Goal: Task Accomplishment & Management: Manage account settings

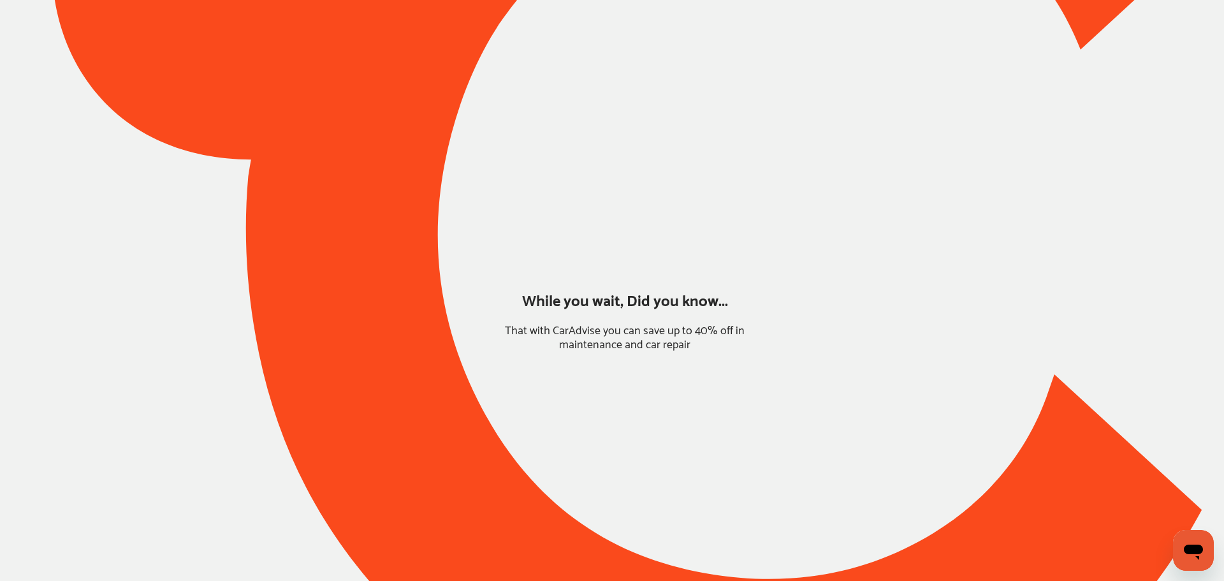
type input "*****"
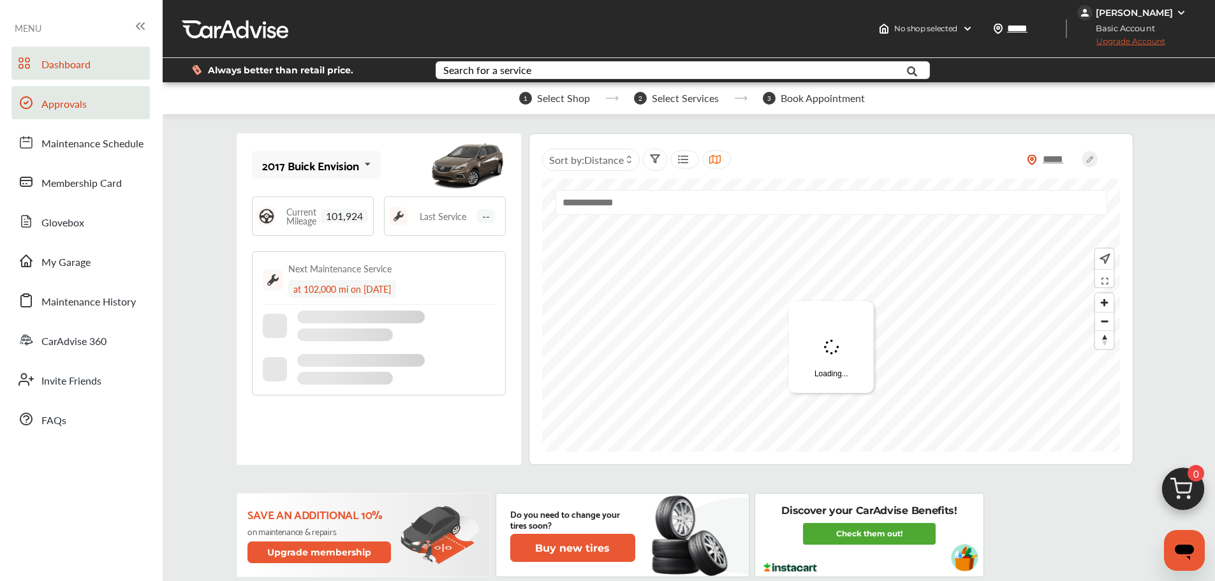
click at [52, 106] on span "Approvals" at bounding box center [63, 104] width 45 height 17
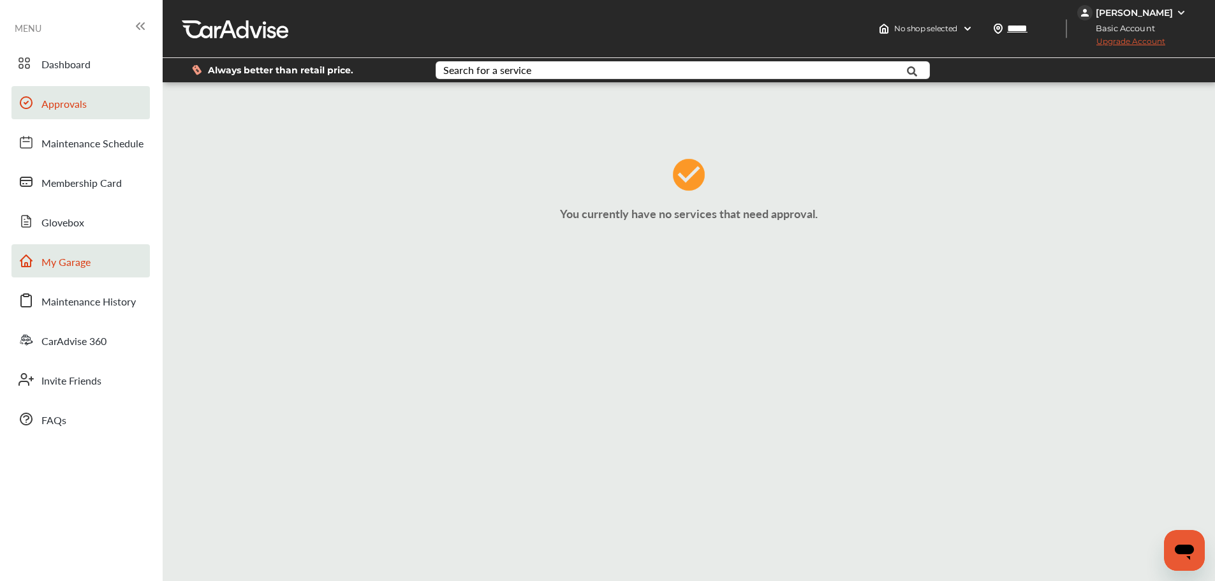
click at [94, 259] on link "My Garage" at bounding box center [80, 260] width 138 height 33
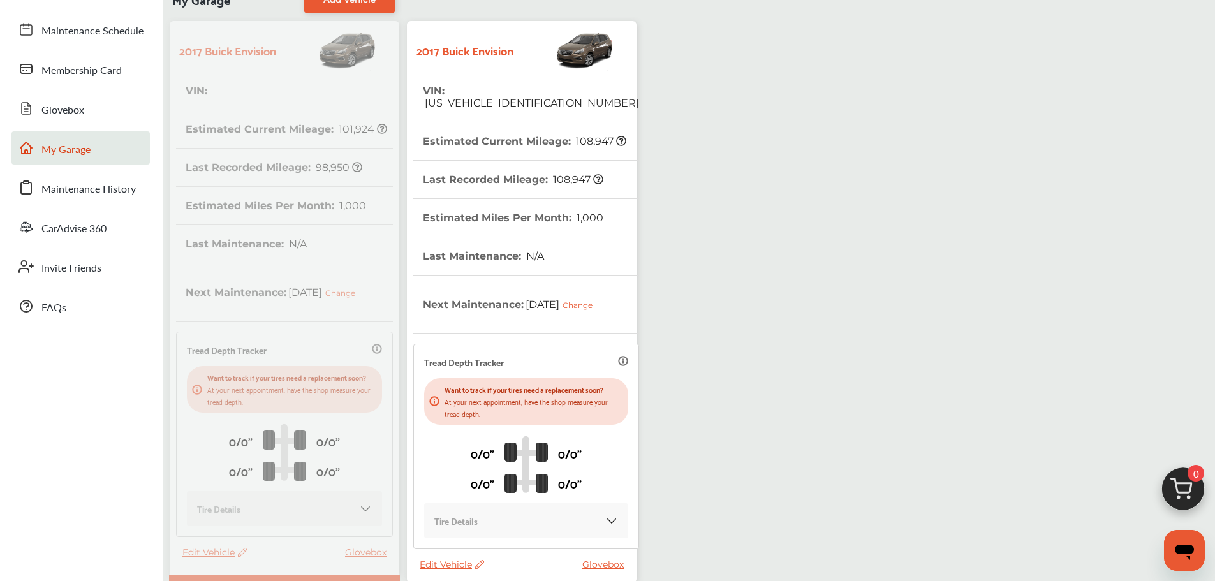
scroll to position [225, 0]
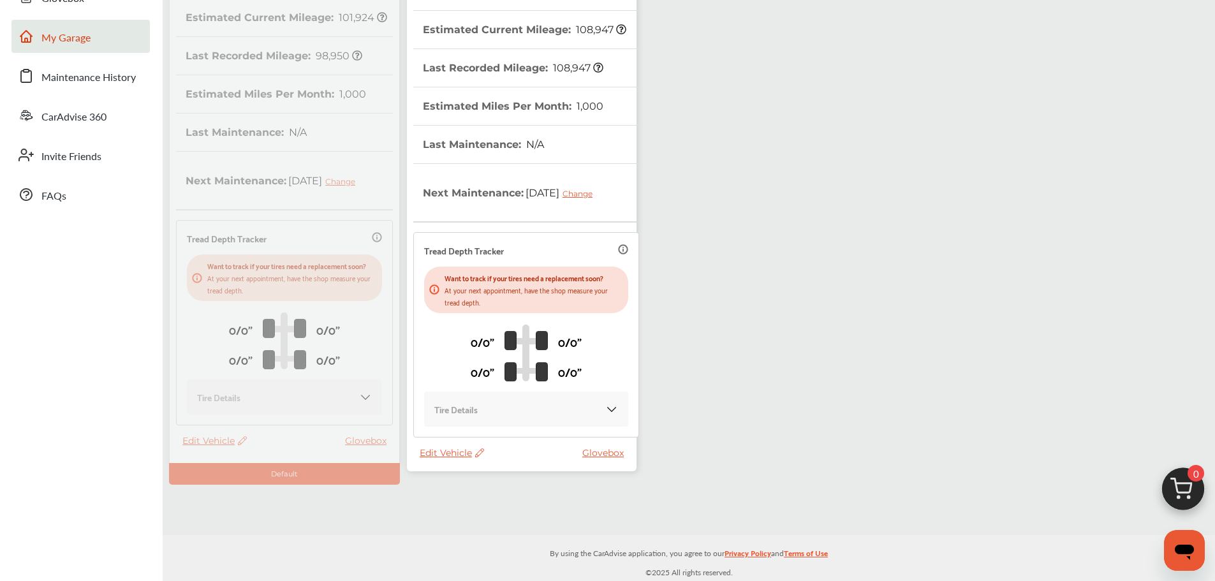
click at [449, 451] on span "Edit Vehicle" at bounding box center [452, 452] width 64 height 11
click at [483, 508] on div "Use this vehicle" at bounding box center [506, 505] width 115 height 20
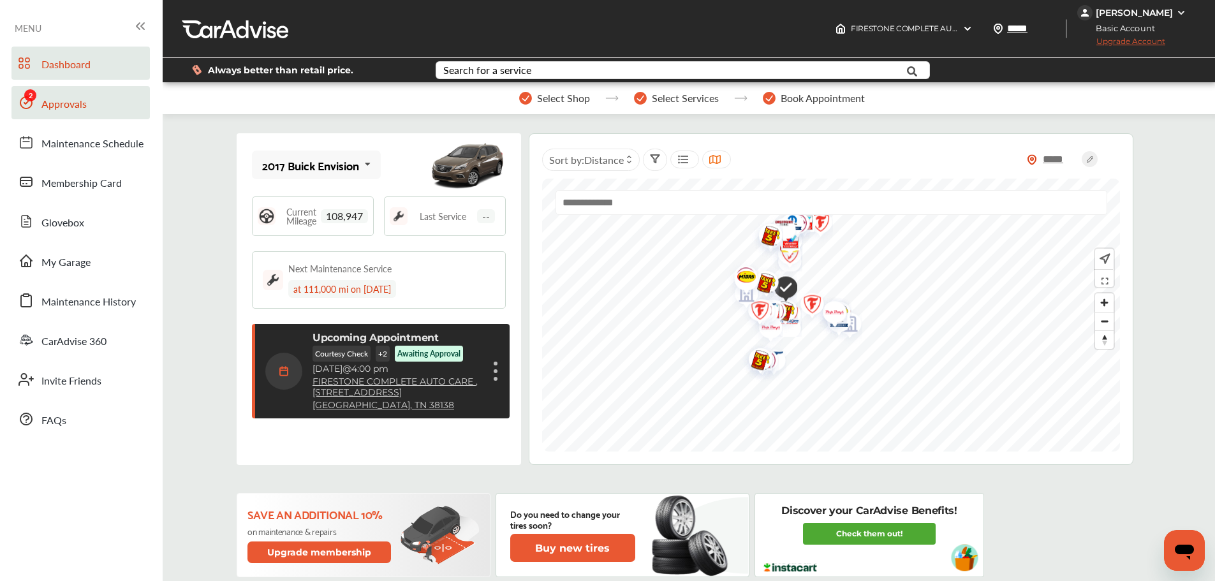
click at [109, 109] on link "Approvals" at bounding box center [80, 102] width 138 height 33
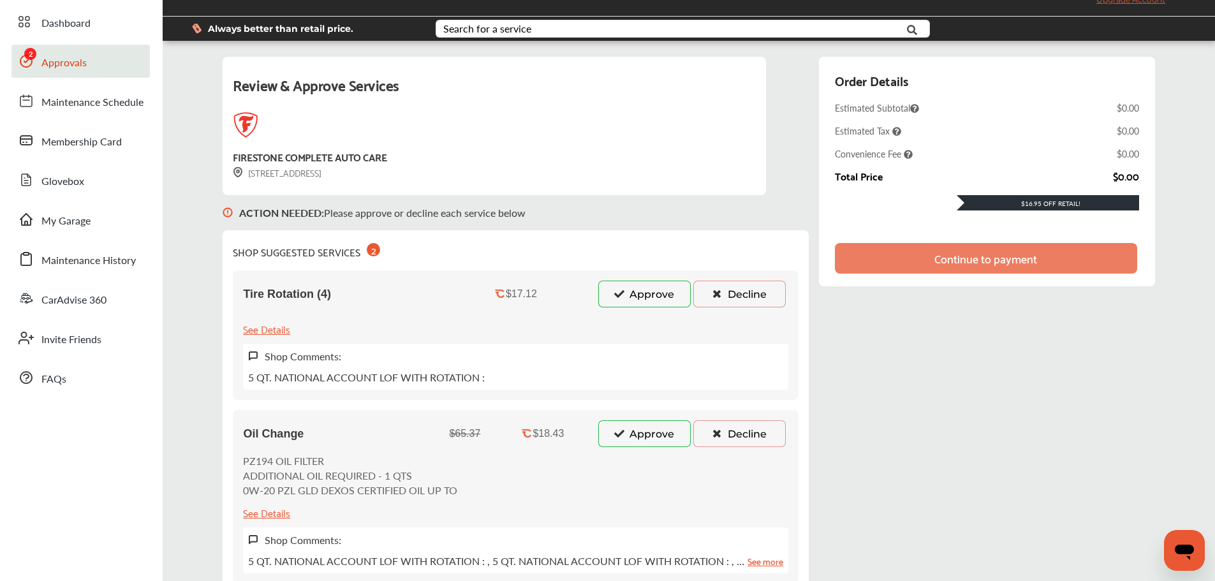
scroll to position [64, 0]
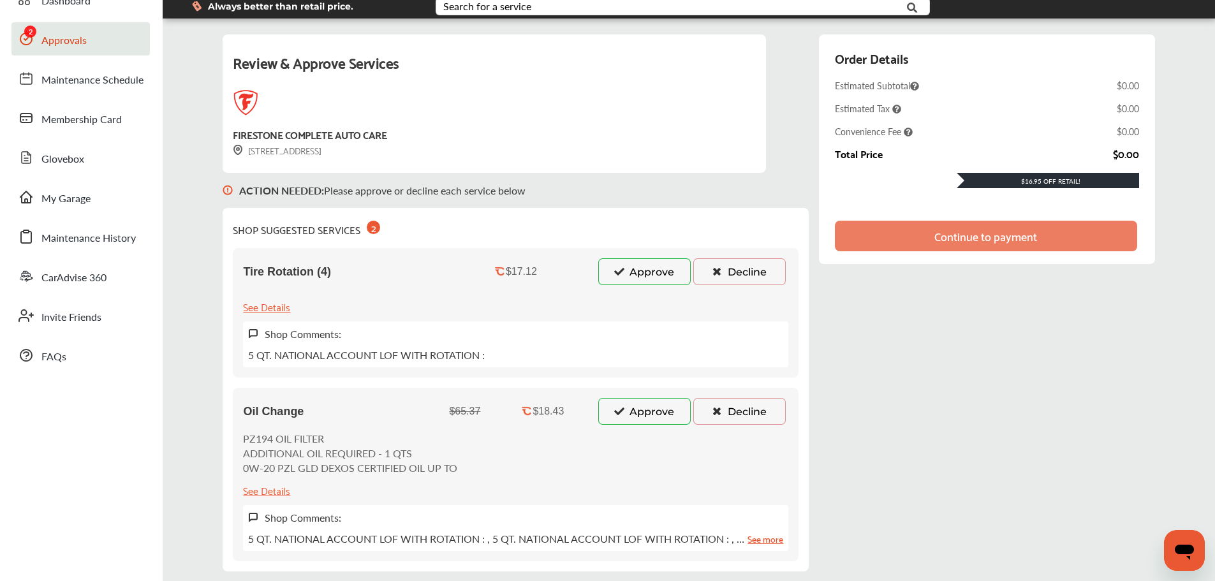
click at [630, 402] on button "Approve" at bounding box center [644, 411] width 92 height 27
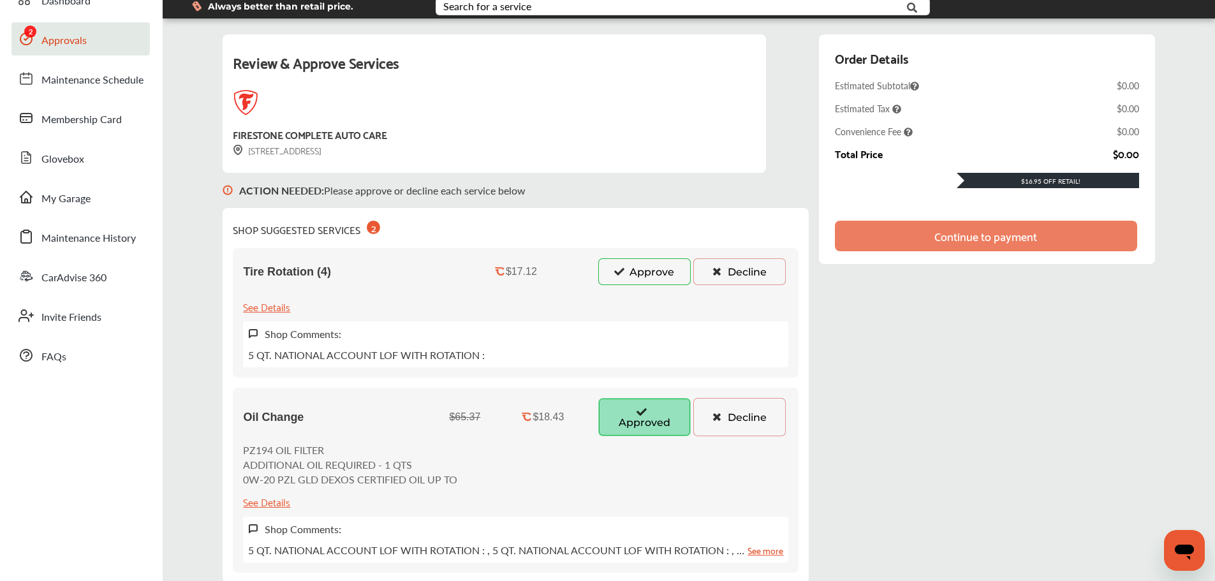
click at [637, 266] on button "Approve" at bounding box center [644, 271] width 92 height 27
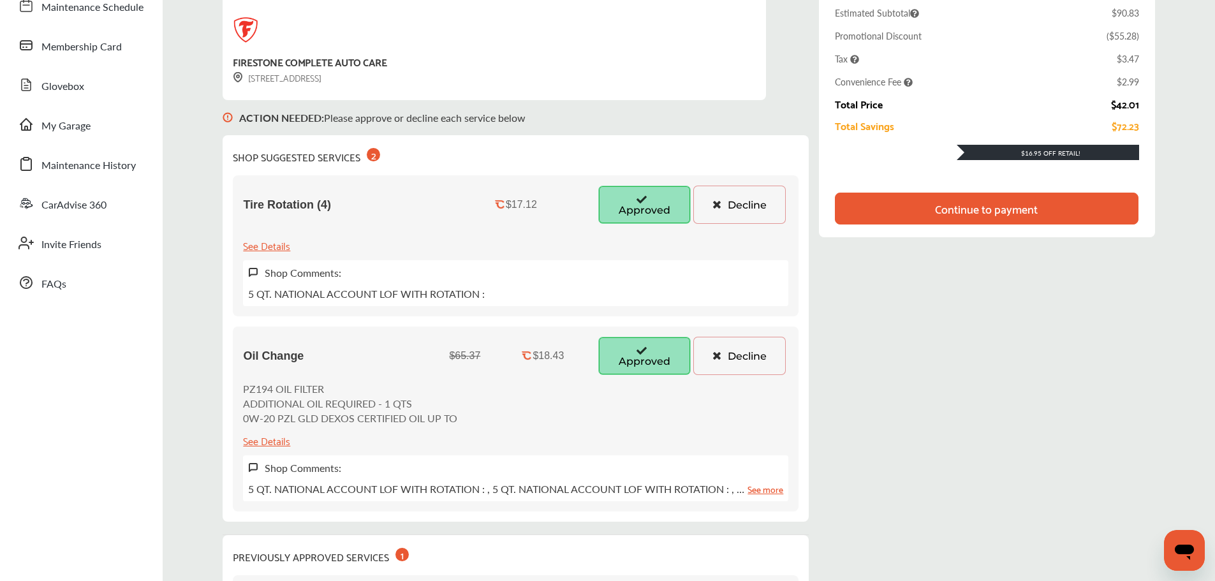
scroll to position [128, 0]
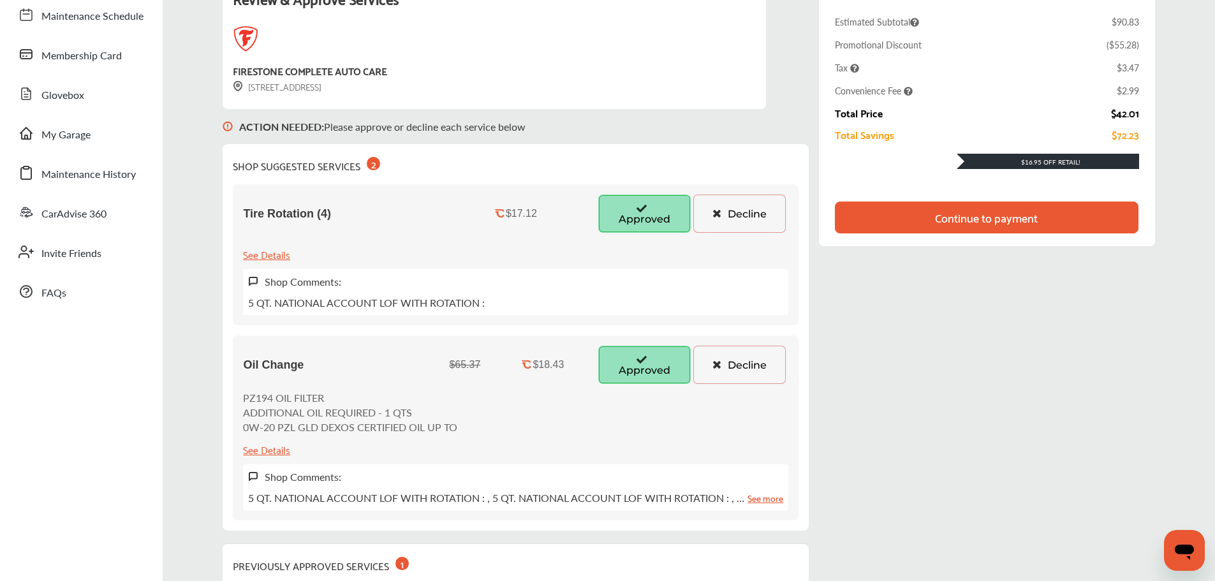
click at [957, 224] on div "Continue to payment" at bounding box center [986, 217] width 103 height 13
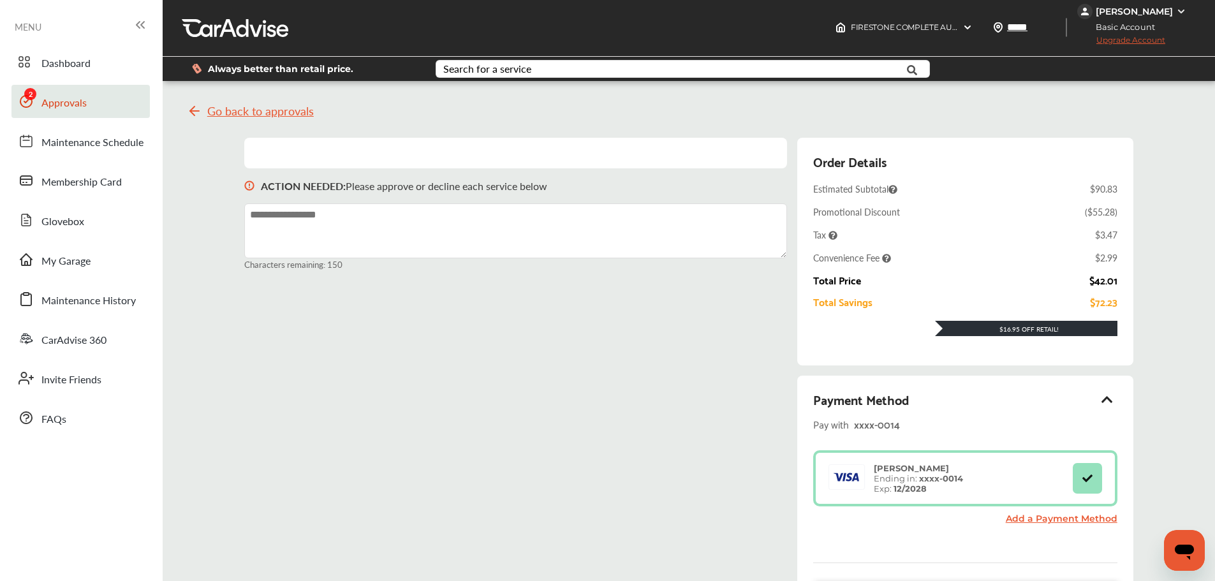
scroll to position [0, 0]
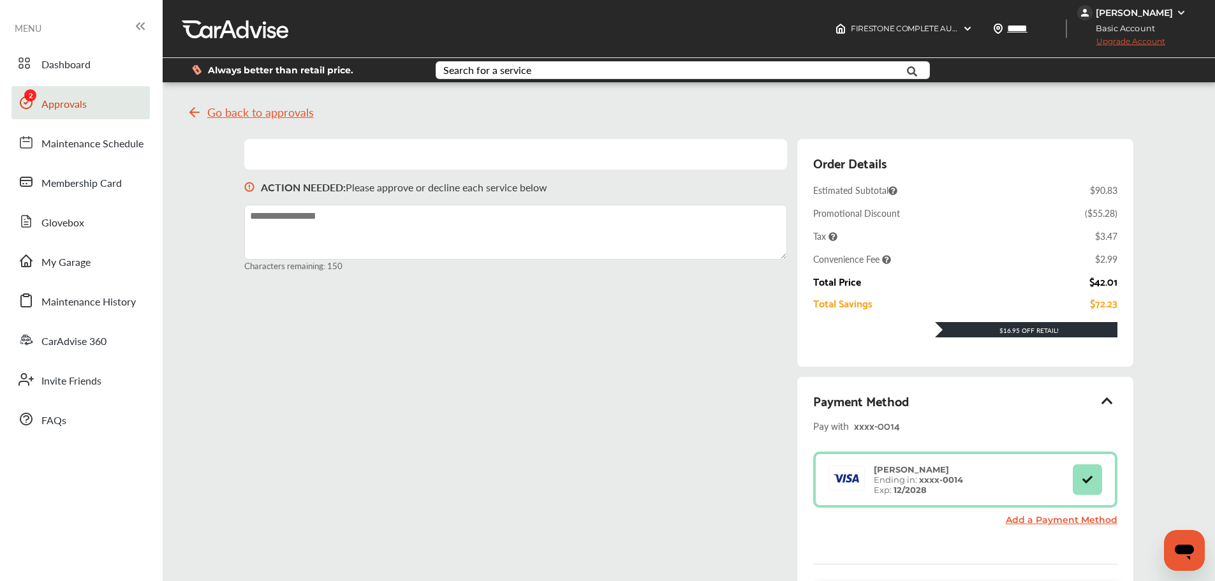
click at [254, 108] on span "Go back to approvals" at bounding box center [260, 112] width 106 height 13
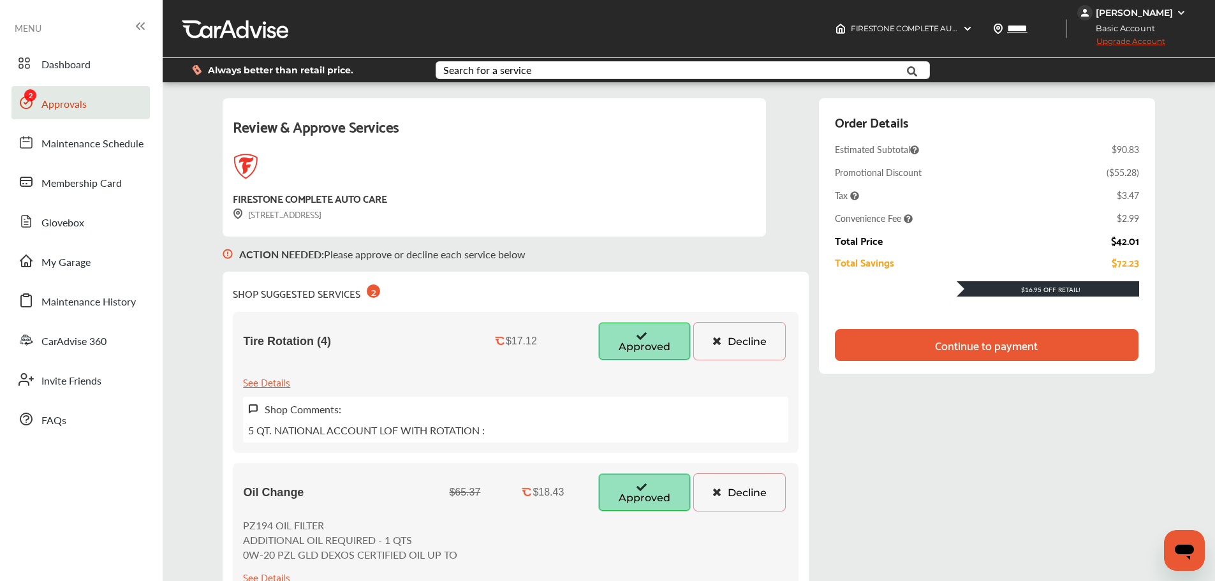
click at [740, 342] on button "Decline" at bounding box center [739, 341] width 92 height 38
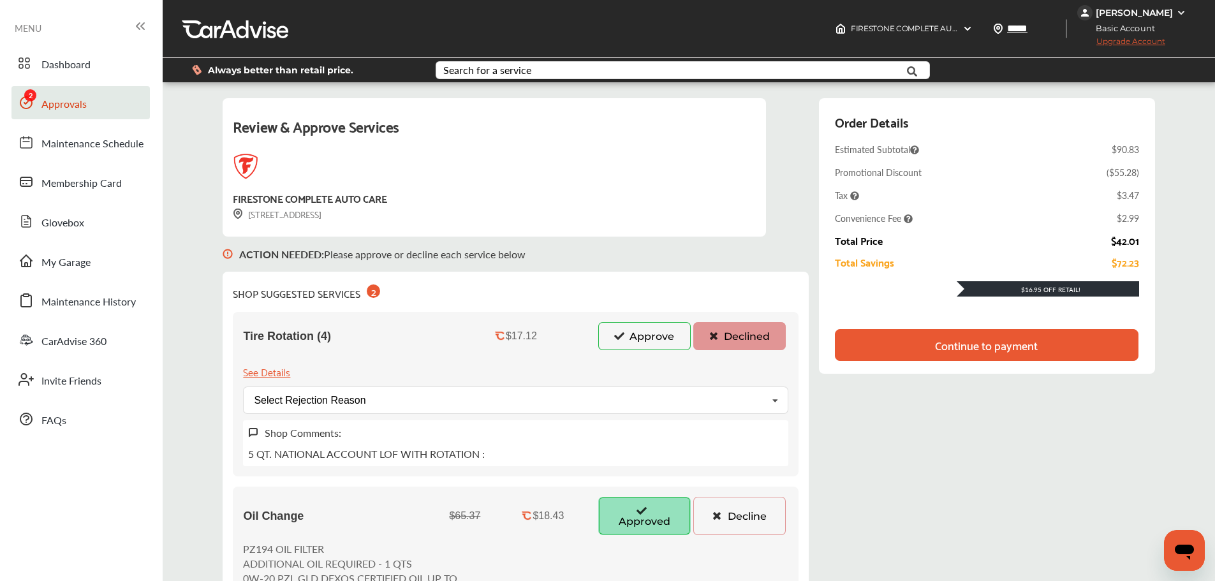
click at [432, 418] on div "Tire Rotation (4) $17.12 Approve Declined See Details Select Rejection Reason P…" at bounding box center [516, 394] width 566 height 164
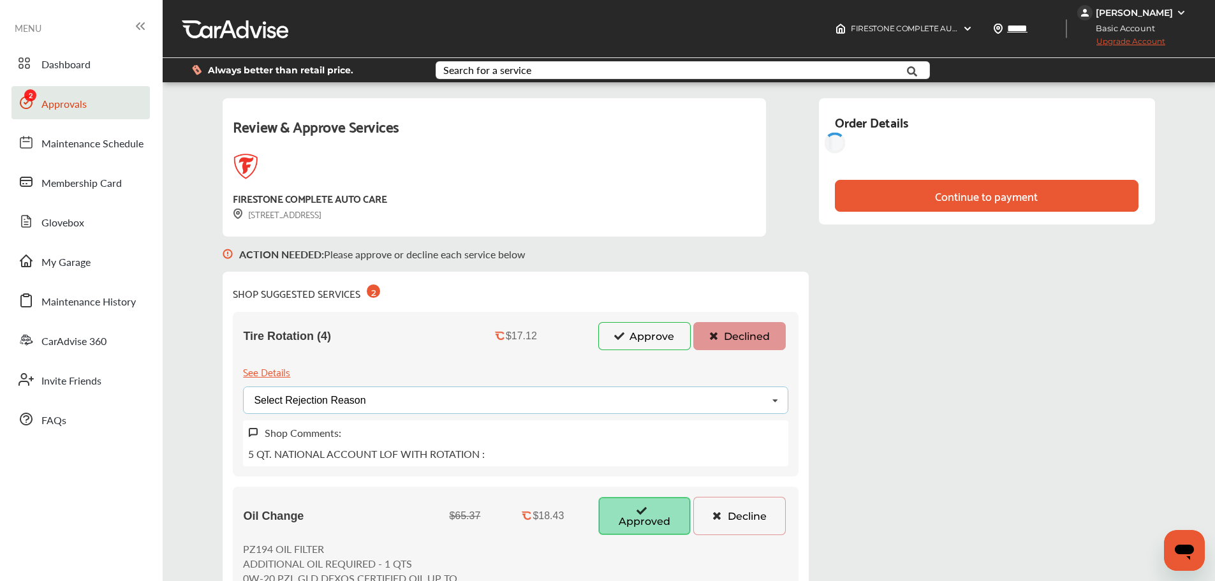
click at [431, 407] on div "Select Rejection Reason Price Not Required More Info Needed Other" at bounding box center [515, 399] width 545 height 27
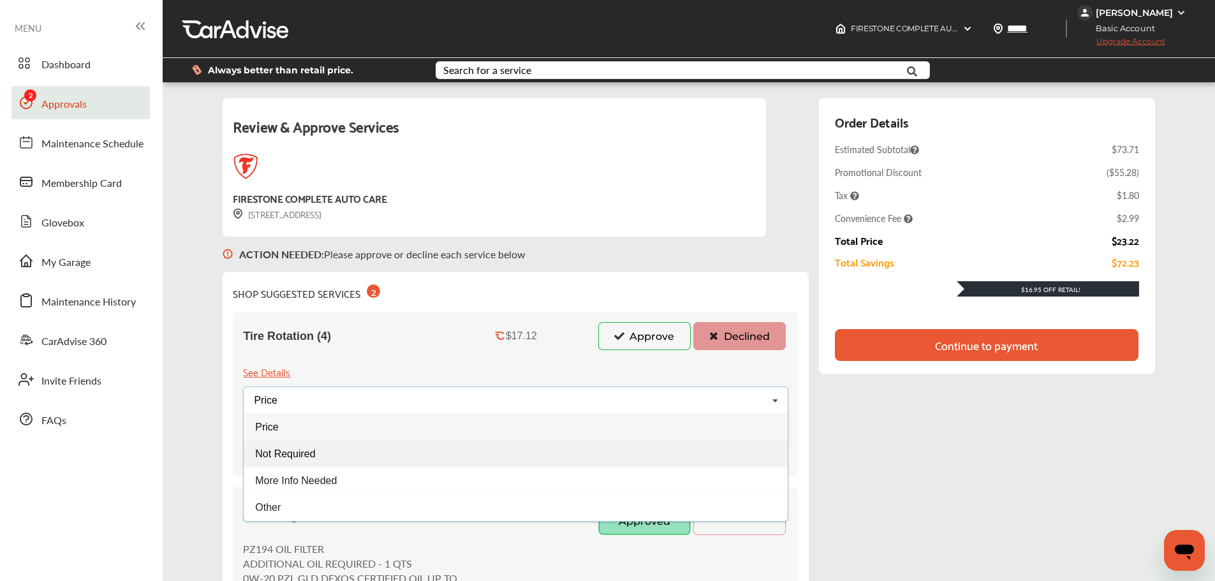
click at [330, 449] on div "Not Required" at bounding box center [516, 453] width 544 height 27
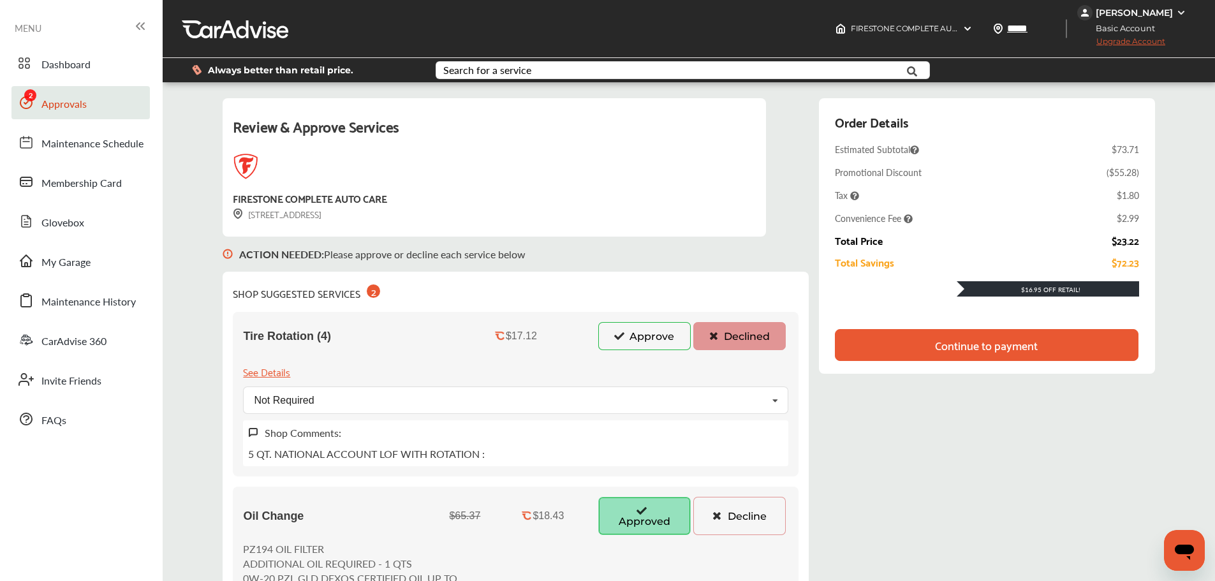
click at [1023, 350] on div "Continue to payment" at bounding box center [986, 345] width 103 height 13
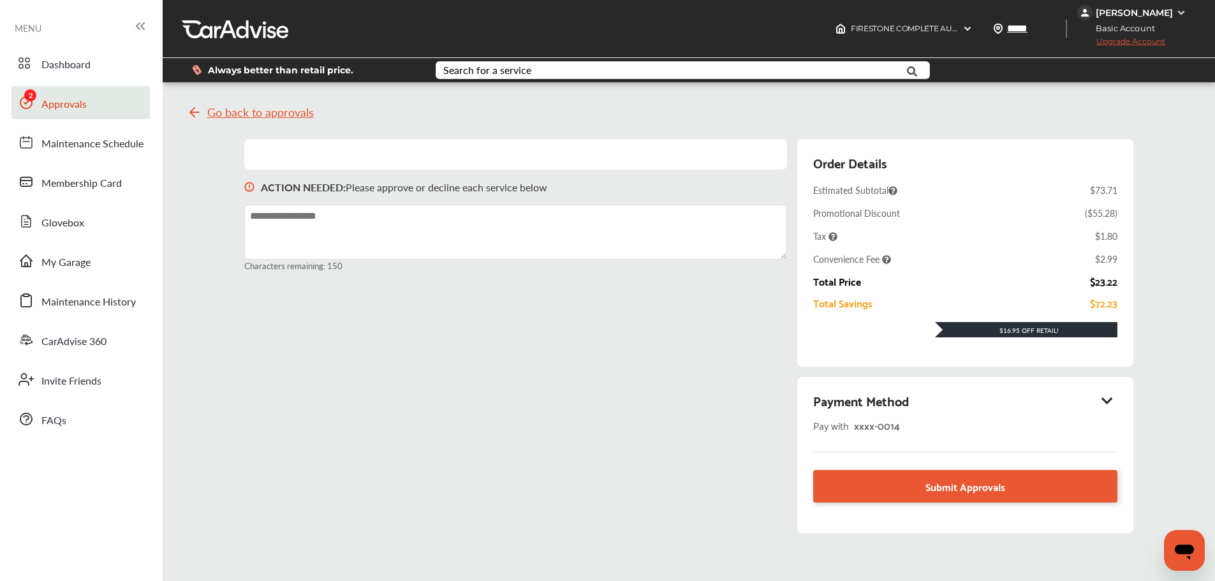
click at [1114, 404] on icon at bounding box center [1106, 400] width 15 height 13
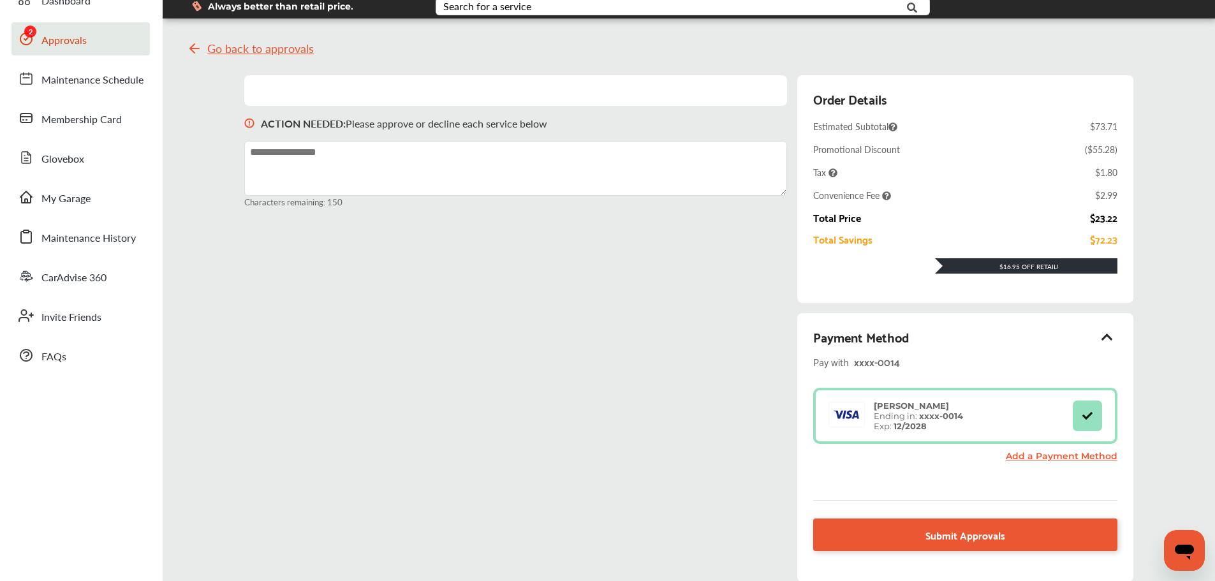
scroll to position [128, 0]
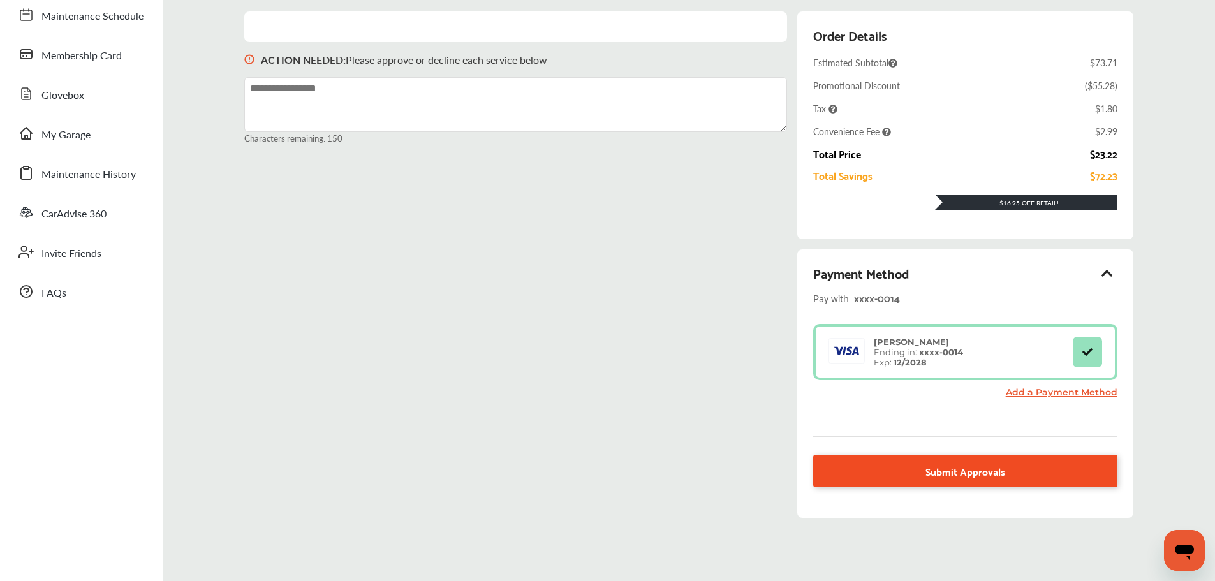
click at [912, 479] on link "Submit Approvals" at bounding box center [964, 471] width 303 height 33
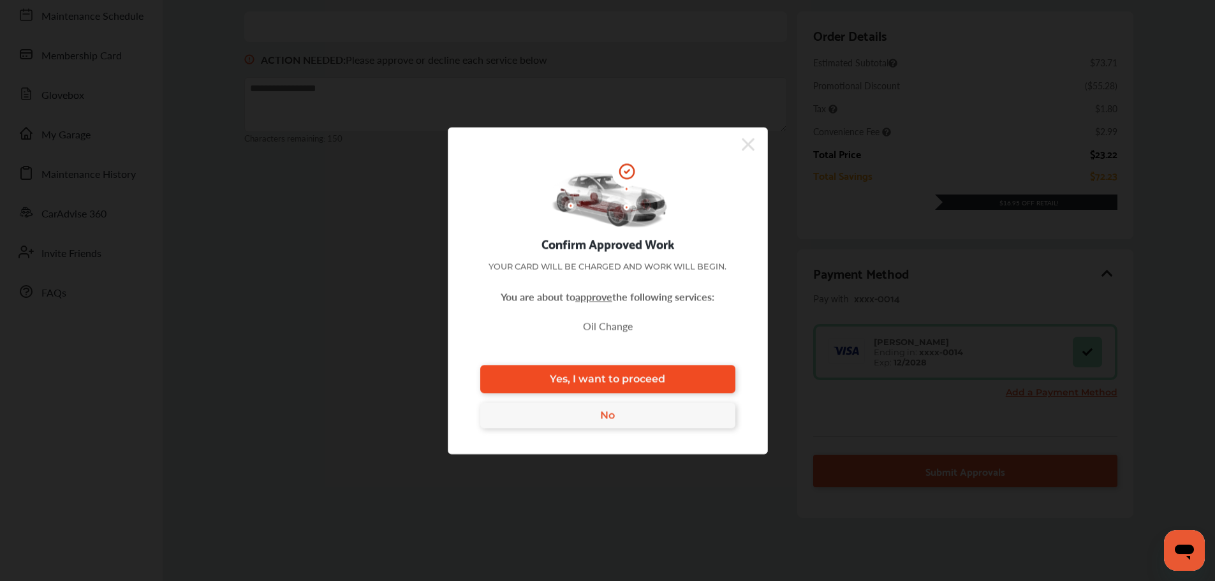
click at [713, 379] on link "Yes, I want to proceed" at bounding box center [607, 379] width 255 height 28
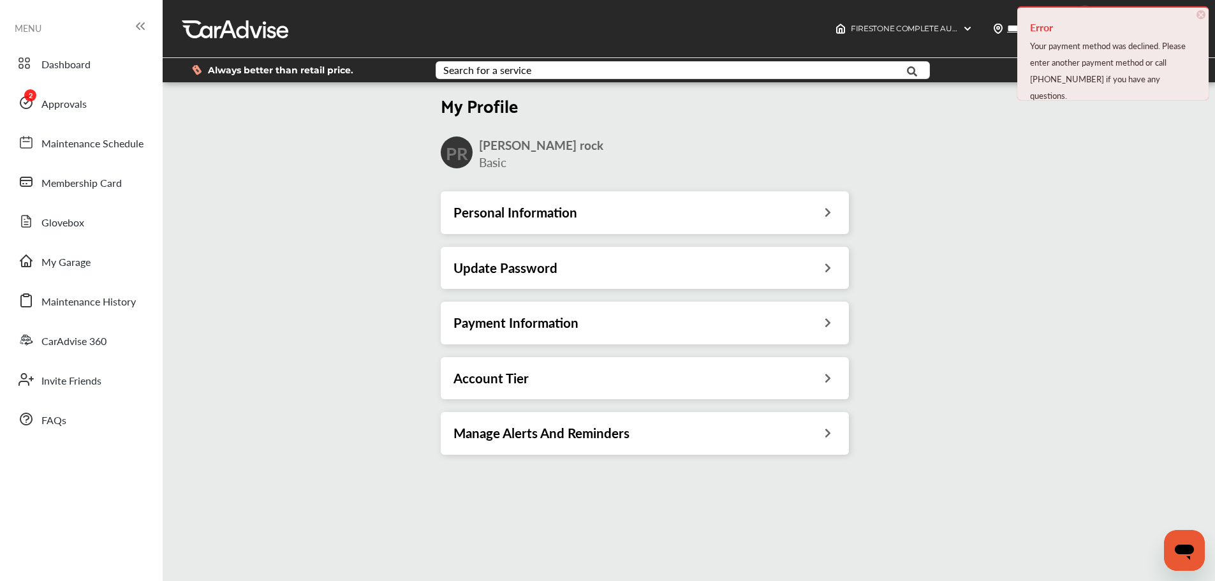
click at [1204, 11] on span "×" at bounding box center [1200, 14] width 9 height 9
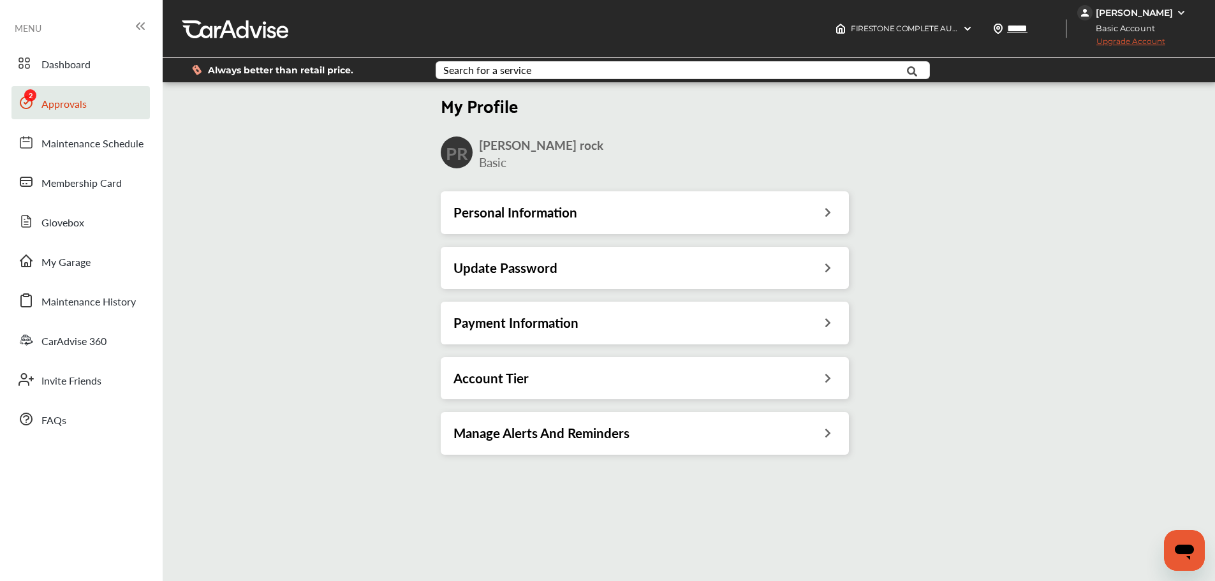
click at [87, 112] on link "Approvals" at bounding box center [80, 102] width 138 height 33
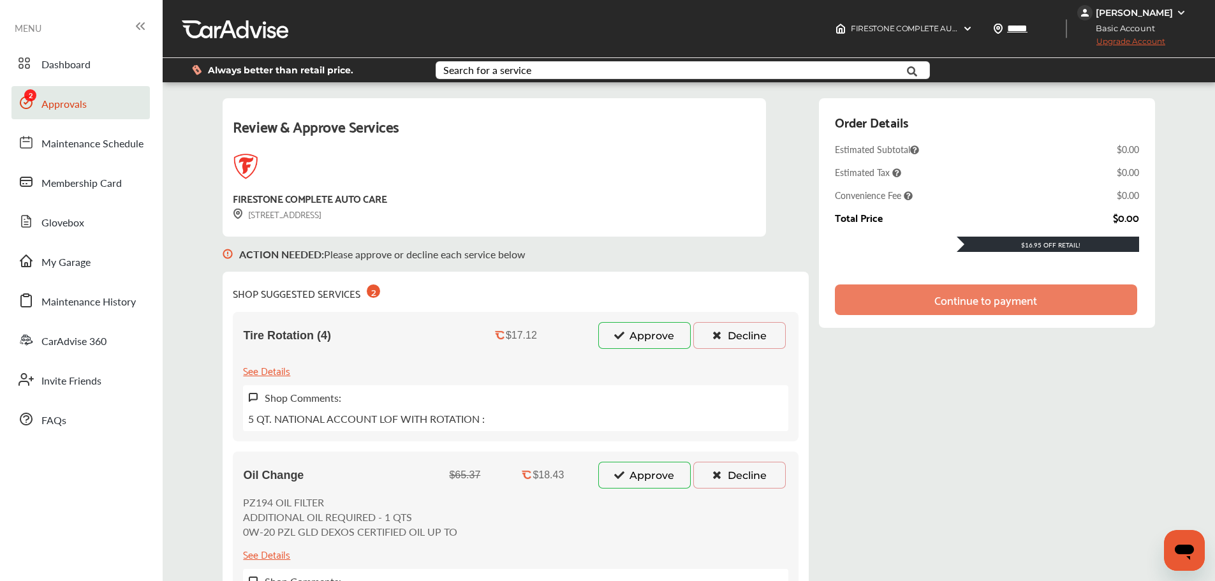
click at [656, 332] on button "Approve" at bounding box center [644, 335] width 92 height 27
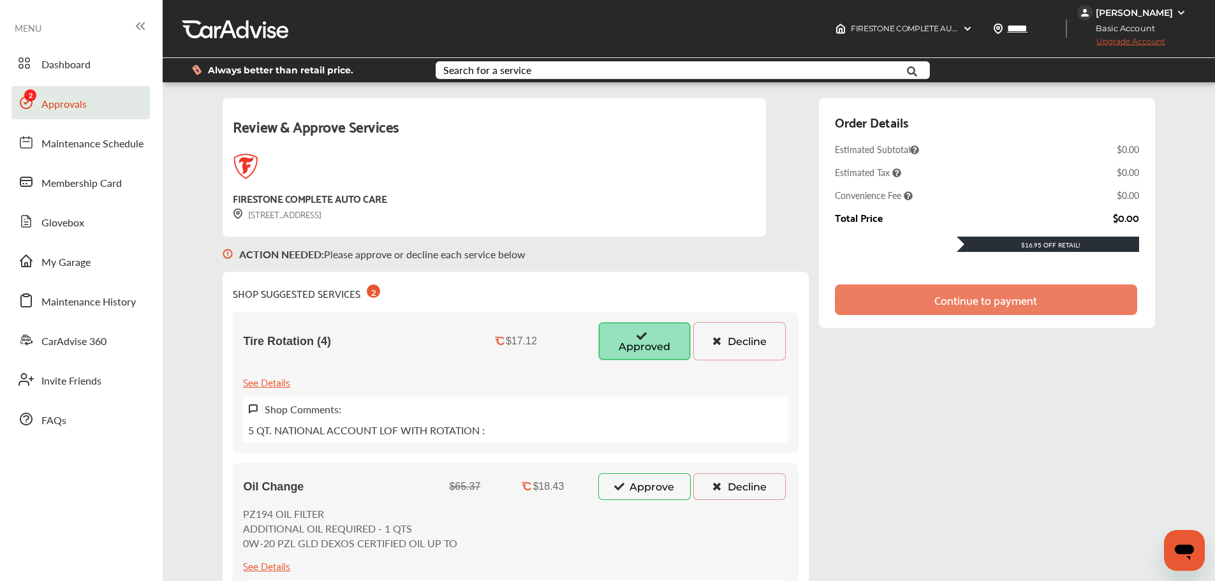
click at [649, 488] on button "Approve" at bounding box center [644, 486] width 92 height 27
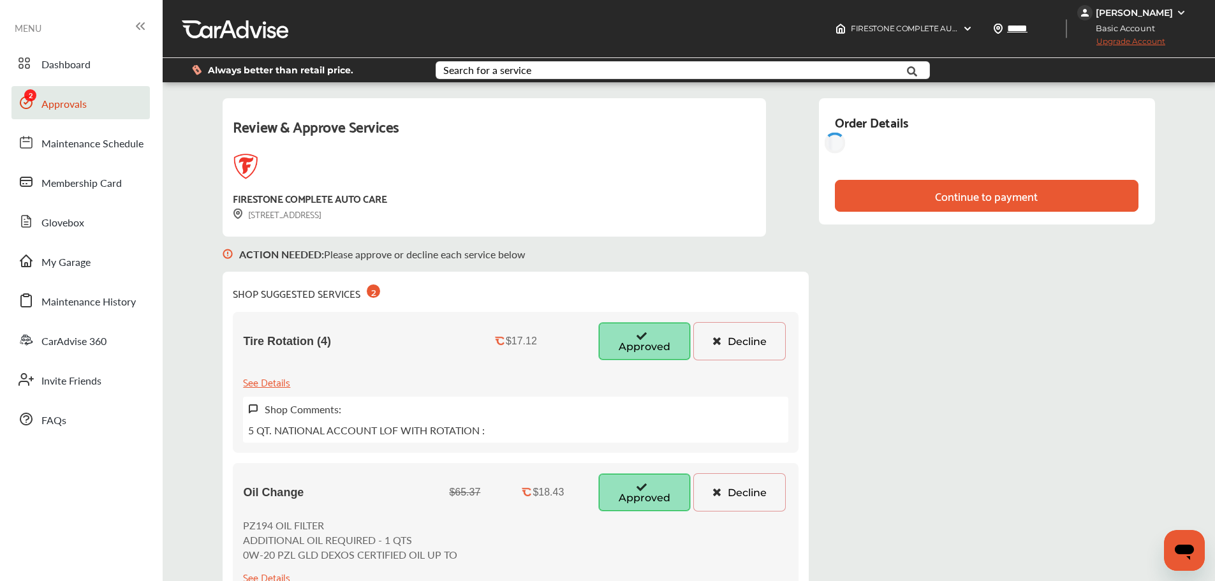
click at [744, 340] on button "Decline" at bounding box center [739, 341] width 92 height 38
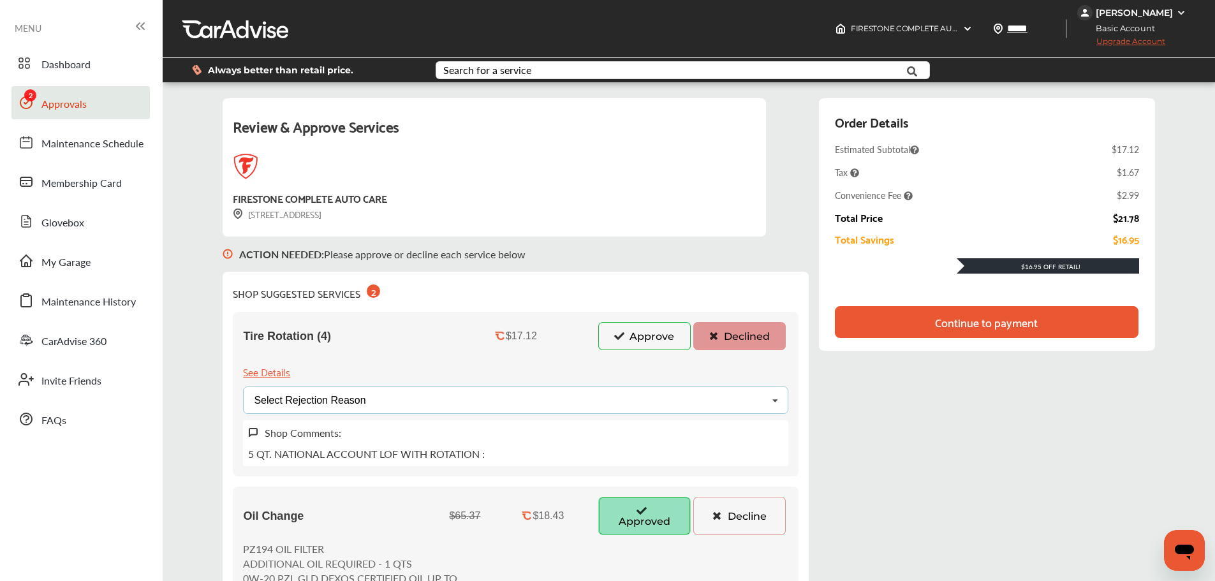
click at [459, 413] on div "Select Rejection Reason Price Not Required More Info Needed Other" at bounding box center [515, 399] width 545 height 27
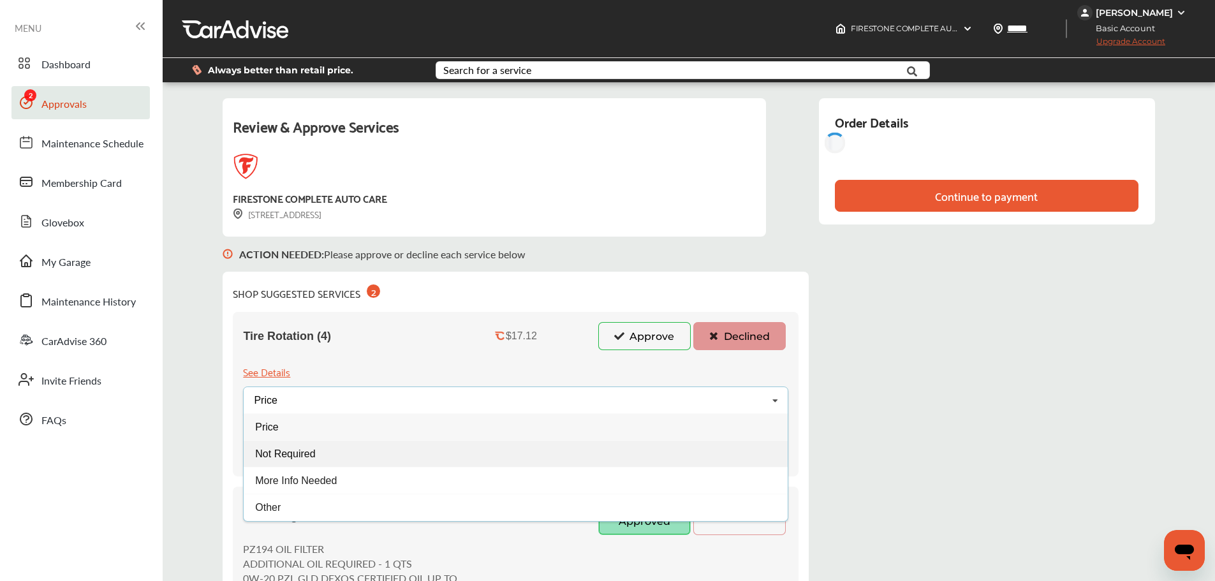
click at [289, 455] on span "Not Required" at bounding box center [286, 453] width 60 height 11
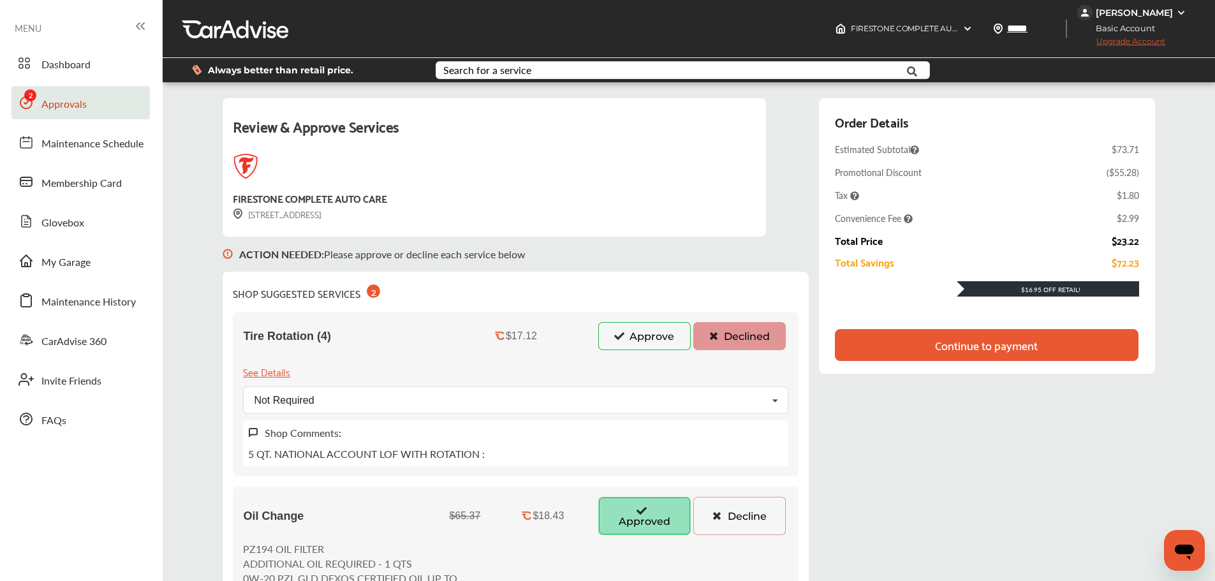
click at [1096, 342] on div "Continue to payment" at bounding box center [986, 345] width 303 height 32
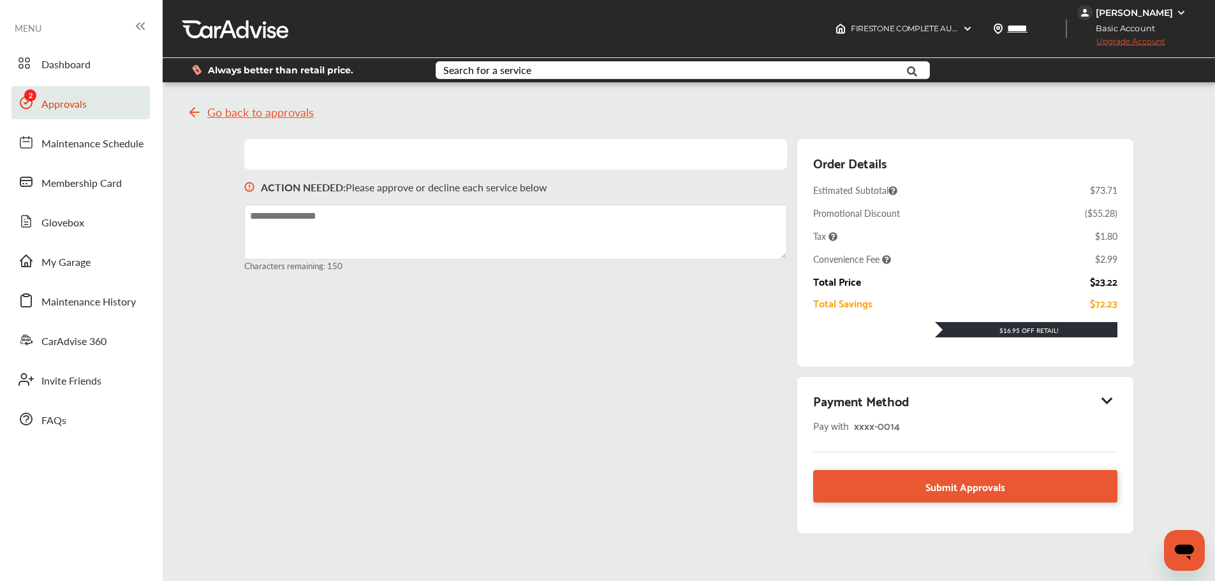
click at [1108, 401] on icon at bounding box center [1106, 400] width 15 height 13
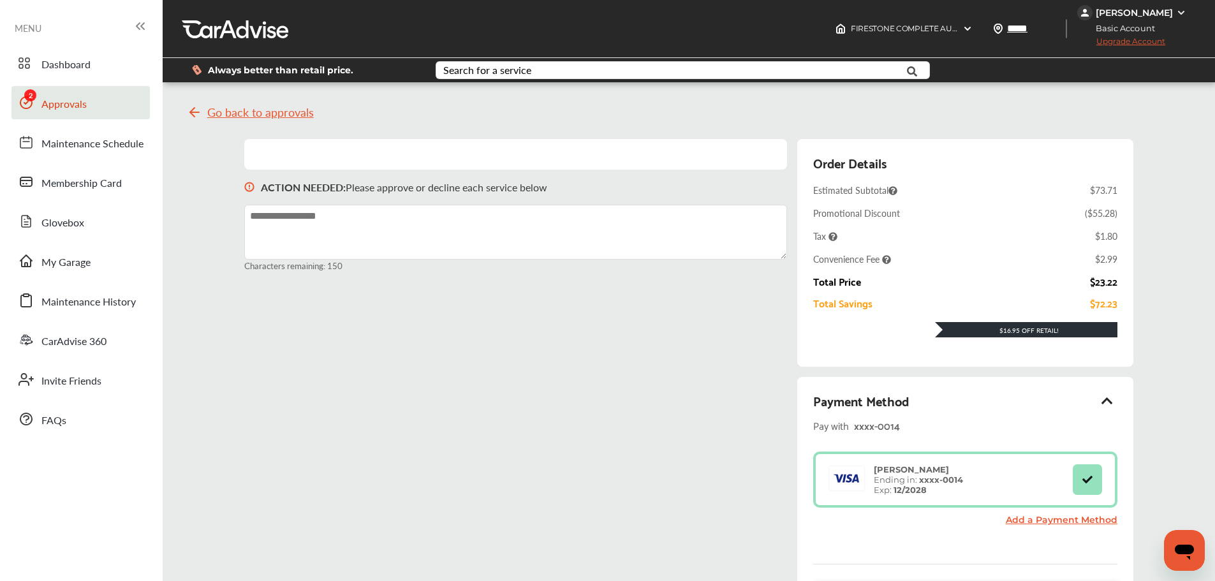
click at [817, 113] on div "Go back to approvals" at bounding box center [710, 112] width 1046 height 41
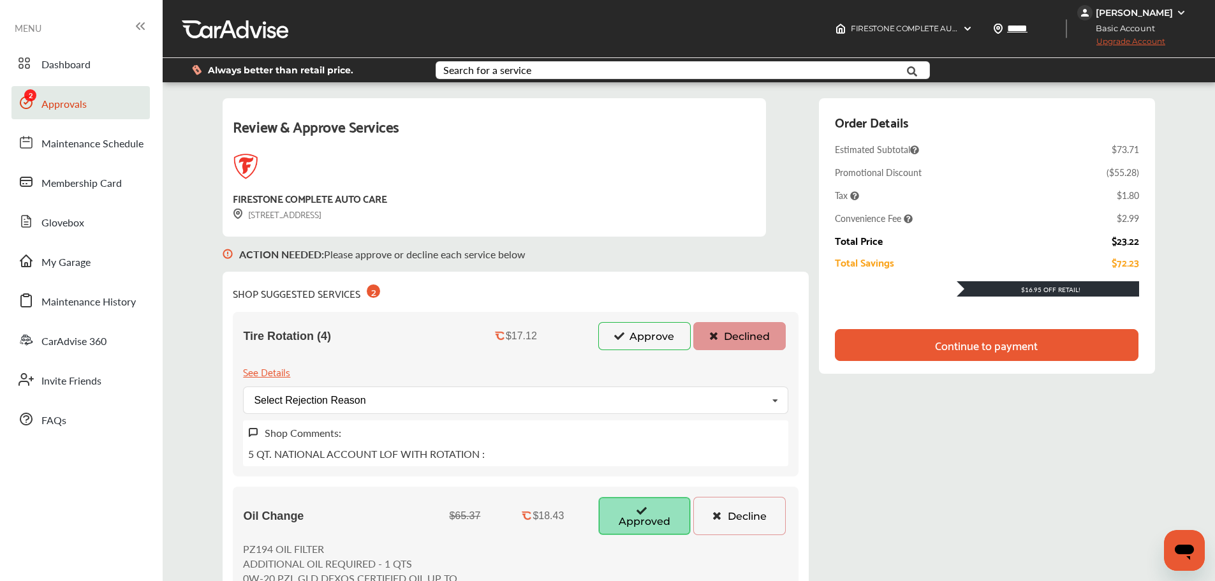
click at [963, 537] on div "Review & Approve Services FIRESTONE COMPLETE AUTO CARE [STREET_ADDRESS] ACTION …" at bounding box center [689, 525] width 932 height 854
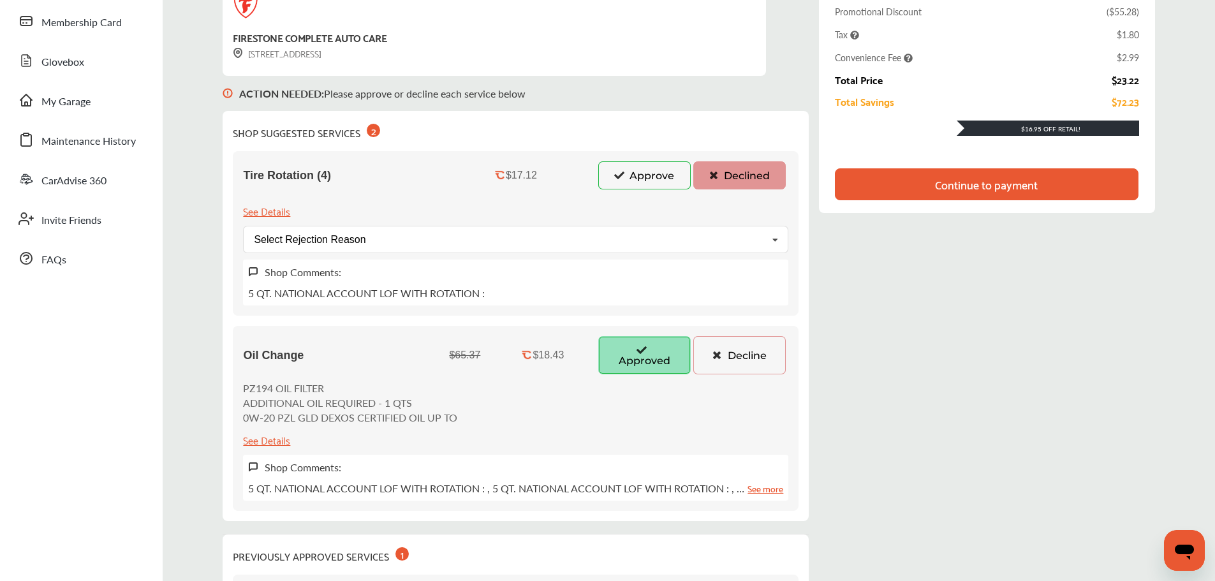
scroll to position [191, 0]
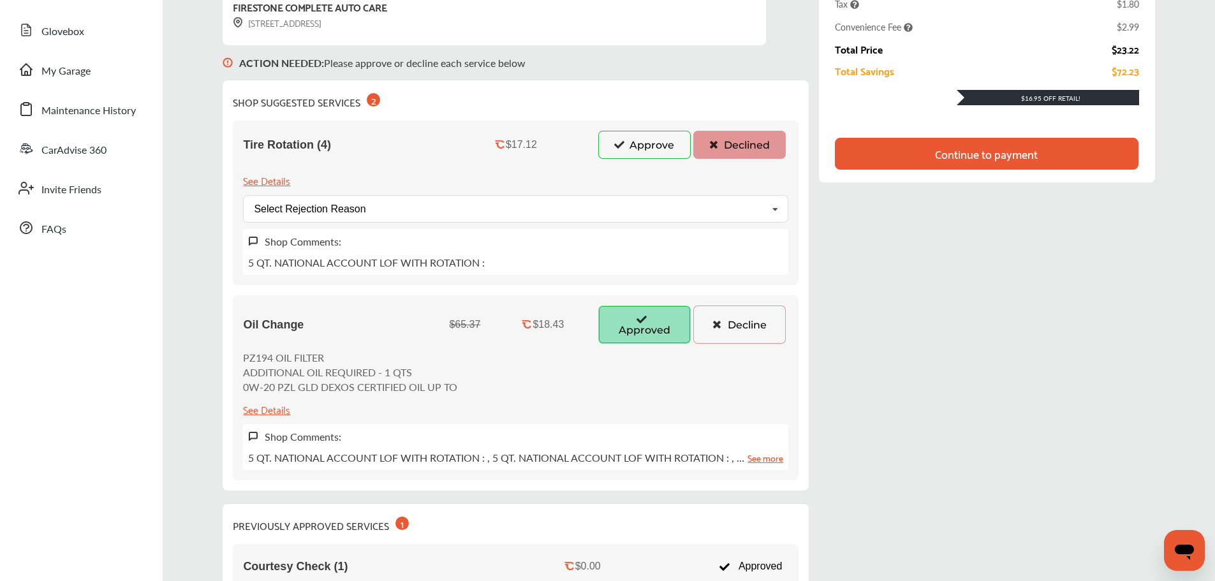
click at [988, 154] on div "Continue to payment" at bounding box center [986, 153] width 103 height 13
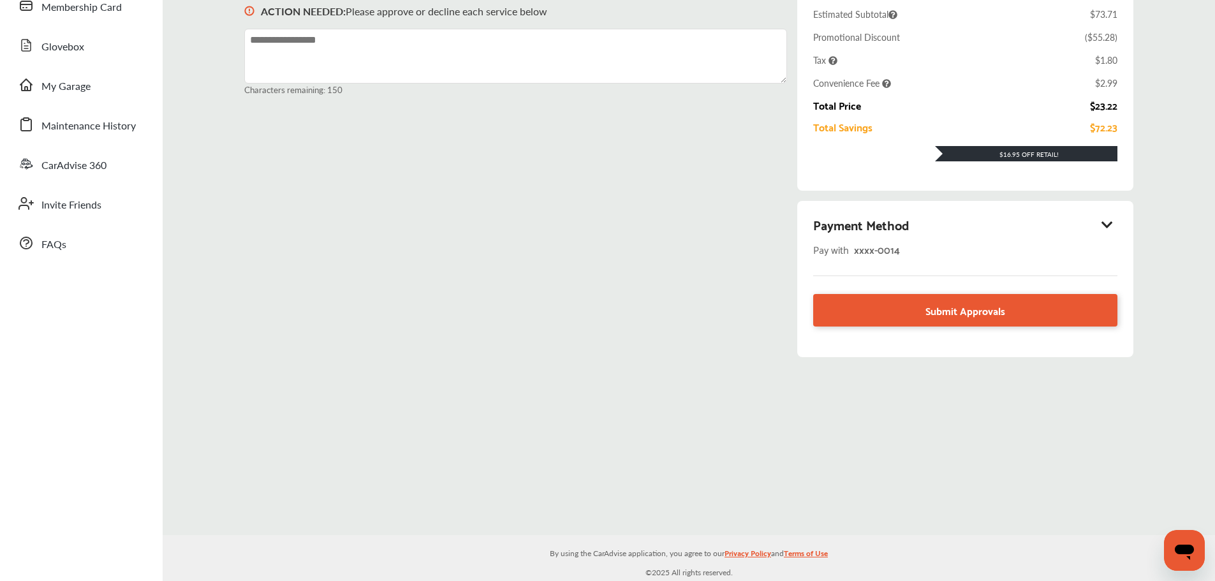
scroll to position [176, 0]
click at [1105, 217] on div "Payment Method" at bounding box center [964, 225] width 303 height 22
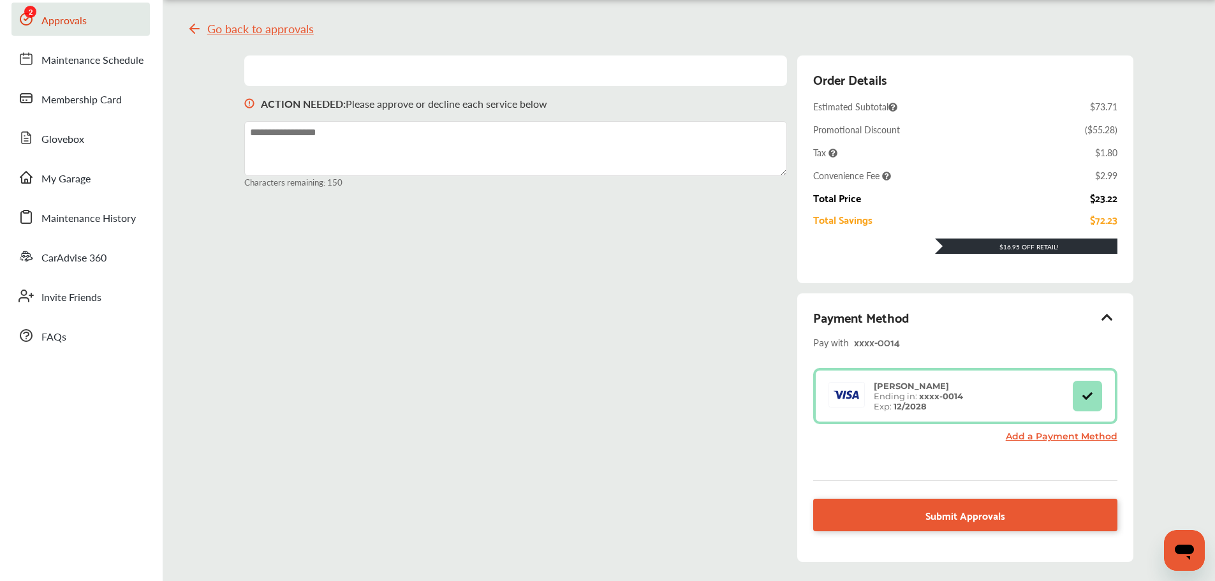
scroll to position [112, 0]
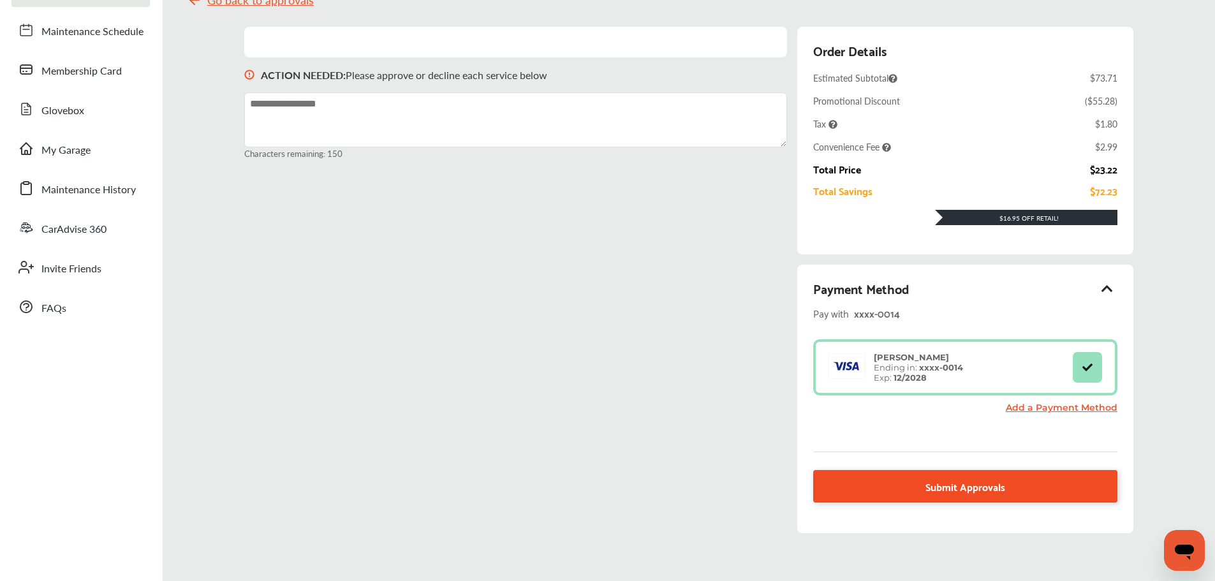
click at [966, 483] on span "Submit Approvals" at bounding box center [965, 486] width 80 height 17
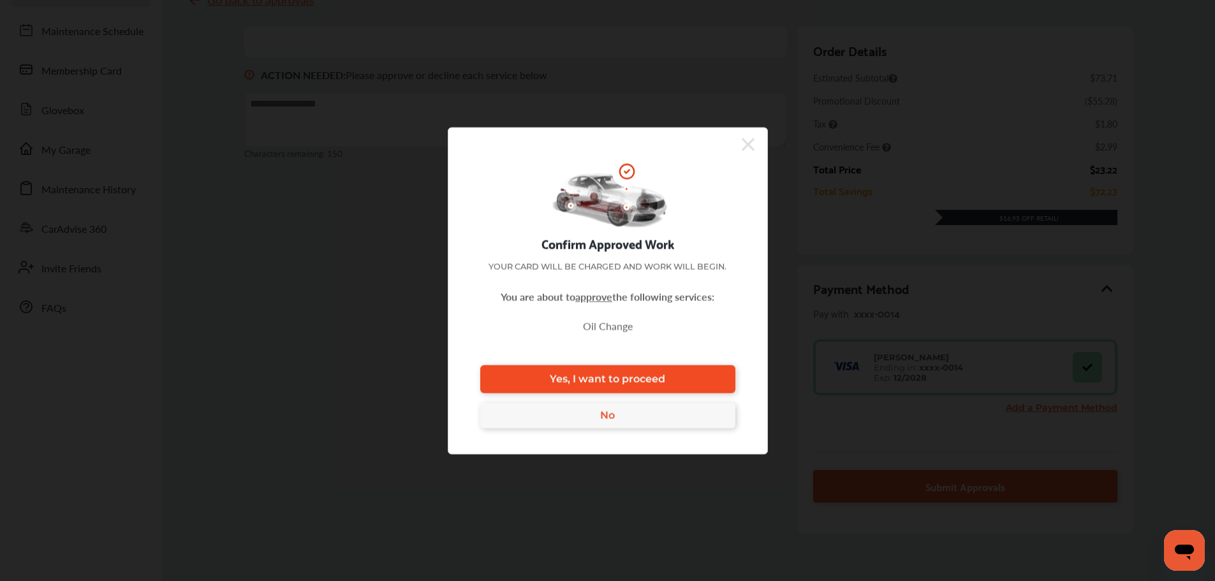
click at [677, 379] on link "Yes, I want to proceed" at bounding box center [607, 379] width 255 height 28
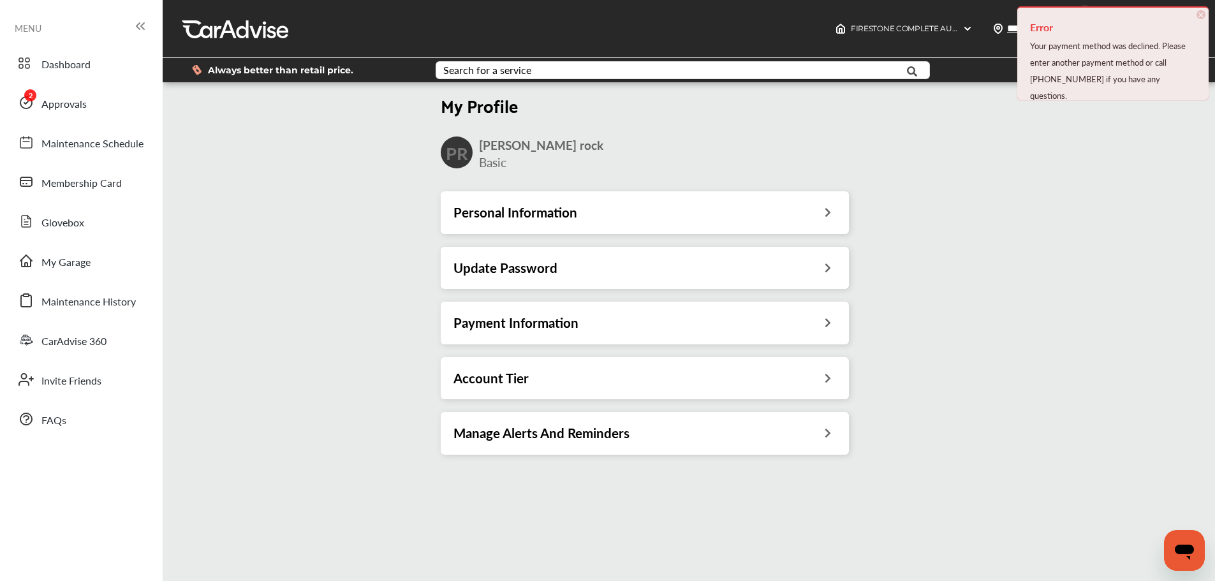
click at [1206, 15] on div "Error Your payment method was declined. Please enter another payment method or …" at bounding box center [1112, 53] width 191 height 94
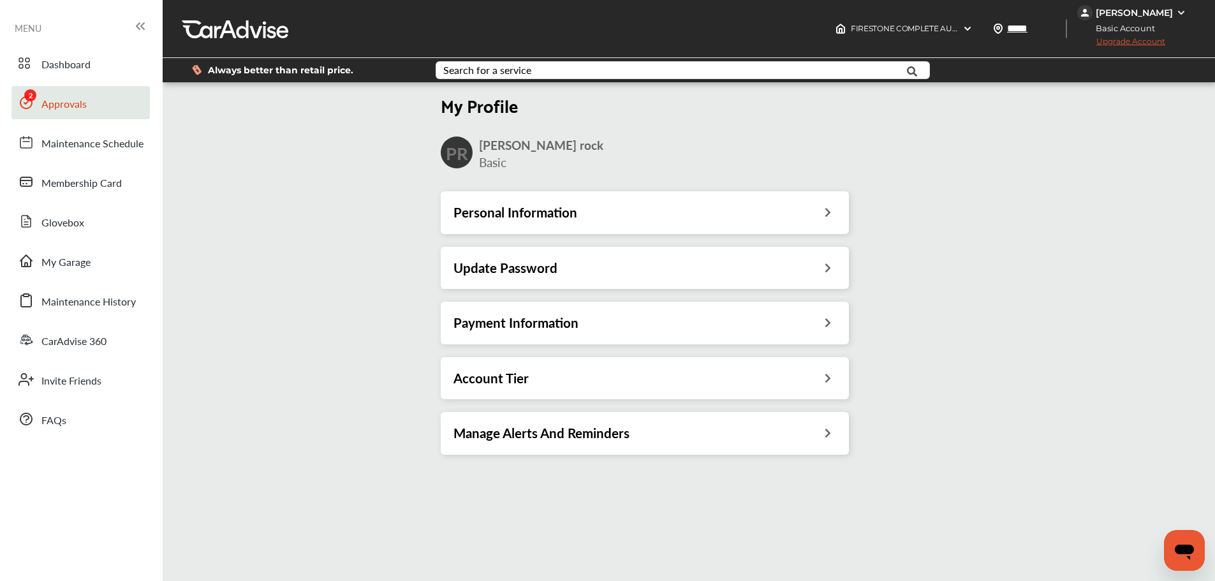
click at [115, 110] on link "Approvals" at bounding box center [80, 102] width 138 height 33
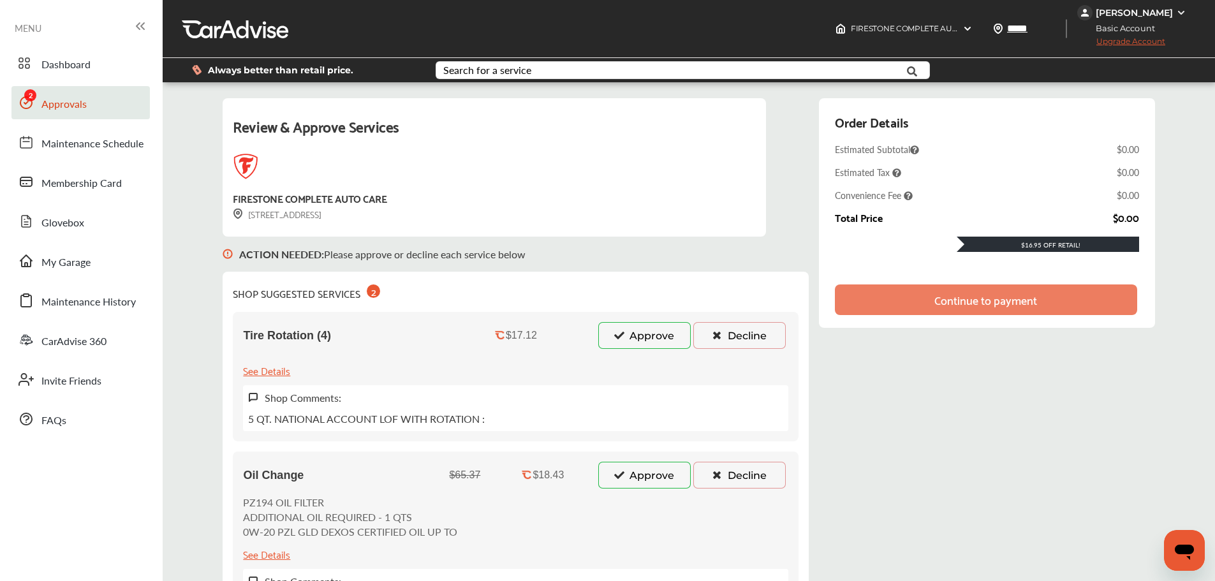
click at [713, 339] on icon at bounding box center [717, 334] width 12 height 9
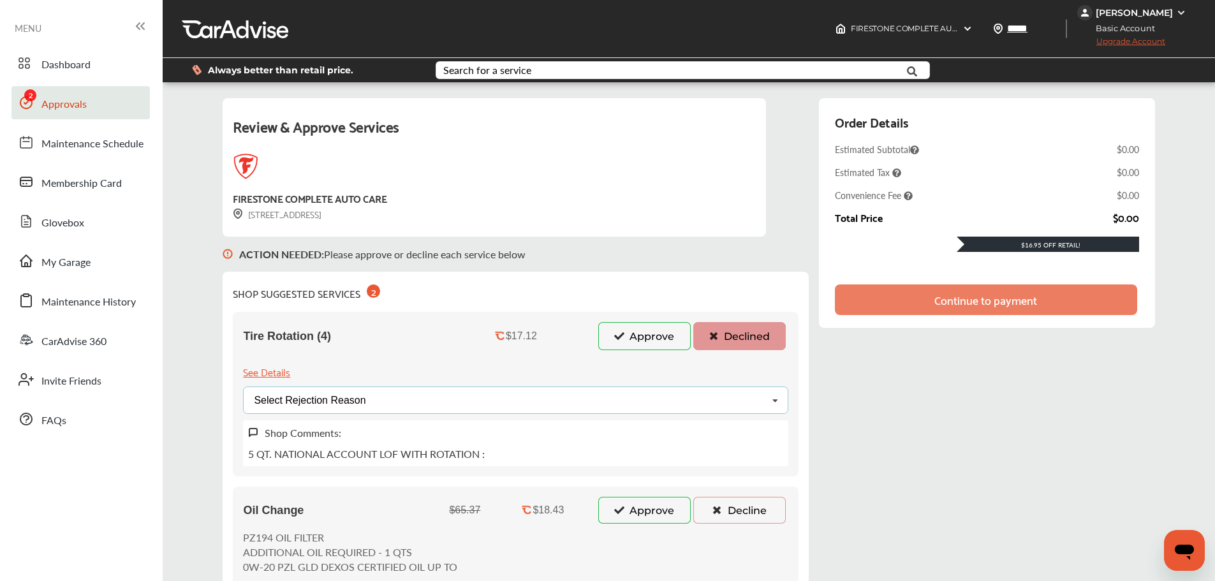
click at [576, 411] on div "Select Rejection Reason Price Not Required More Info Needed Other" at bounding box center [515, 399] width 545 height 27
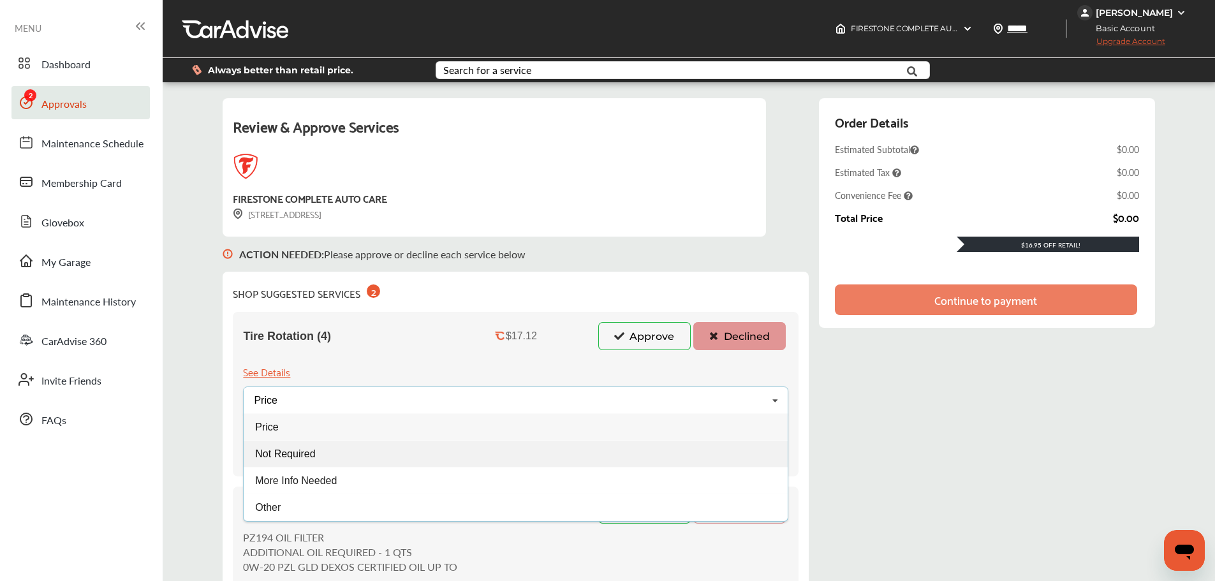
click at [298, 455] on span "Not Required" at bounding box center [286, 453] width 60 height 11
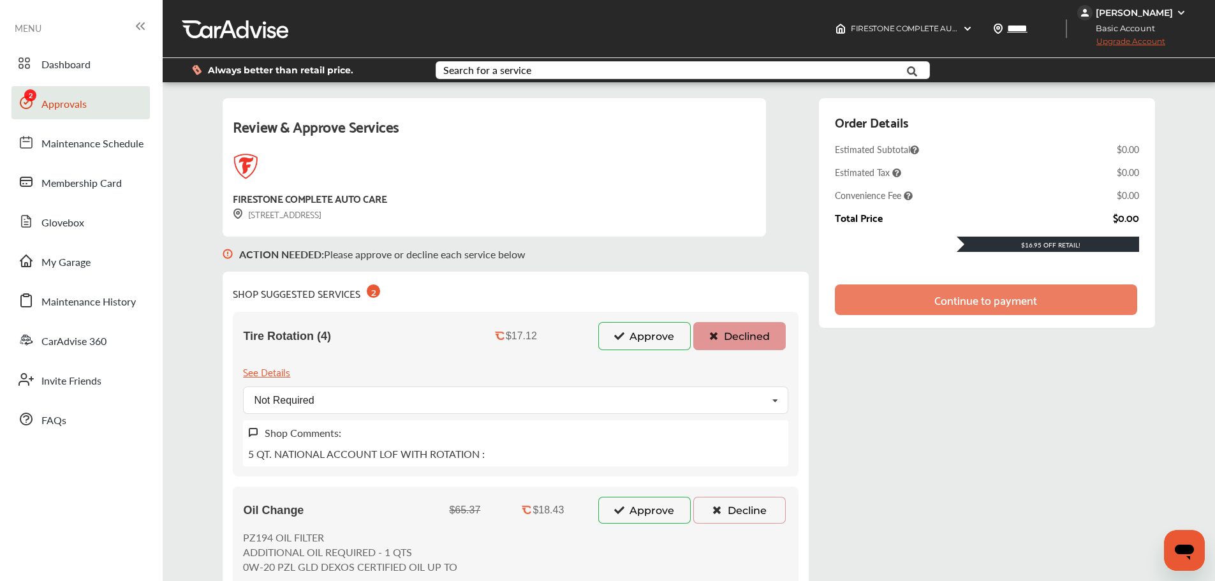
click at [639, 515] on button "Approve" at bounding box center [644, 510] width 92 height 27
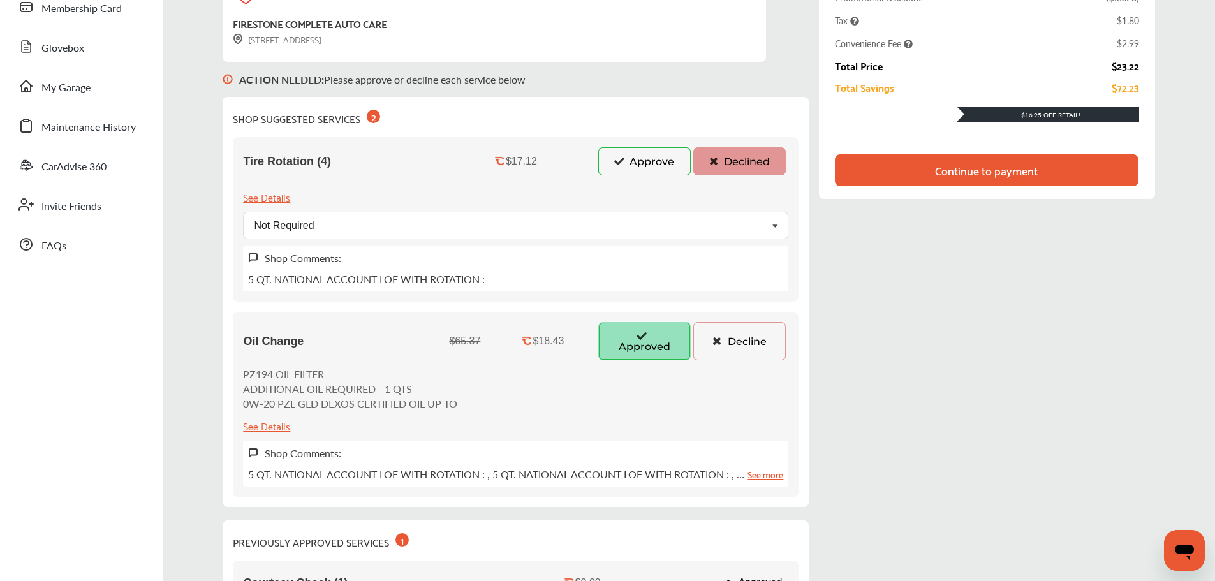
scroll to position [64, 0]
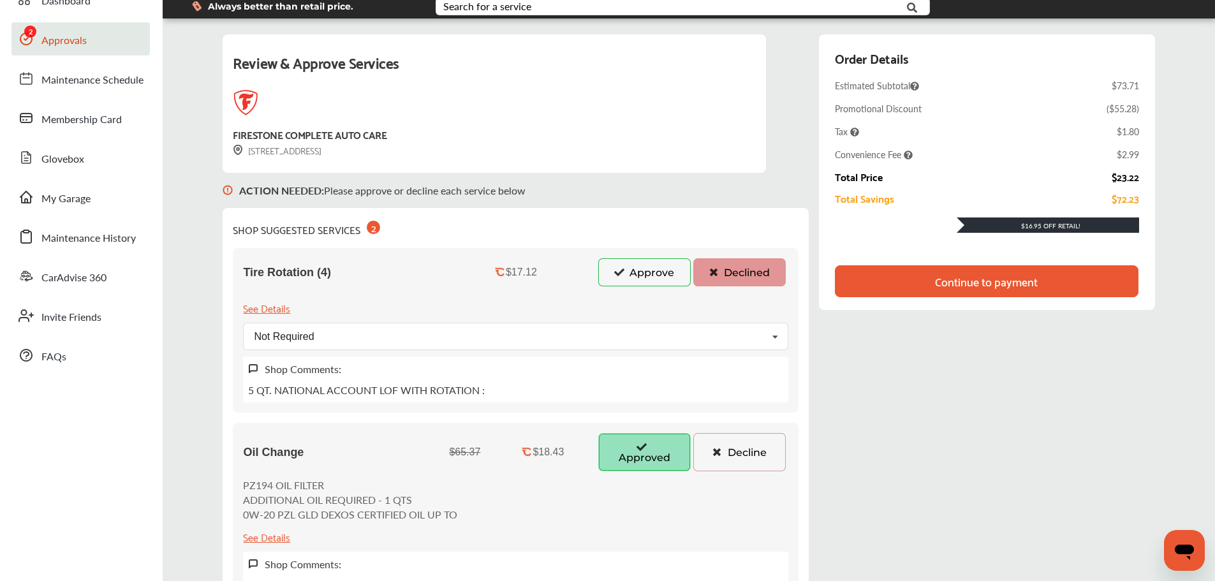
click at [972, 279] on div "Continue to payment" at bounding box center [986, 281] width 103 height 13
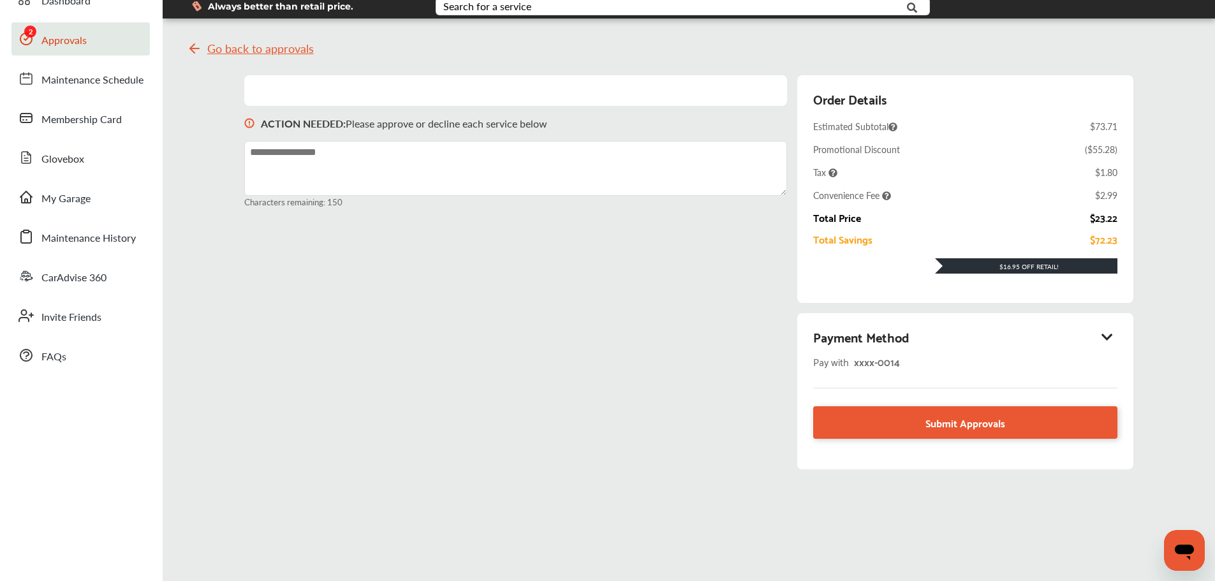
click at [1104, 338] on icon at bounding box center [1106, 336] width 15 height 13
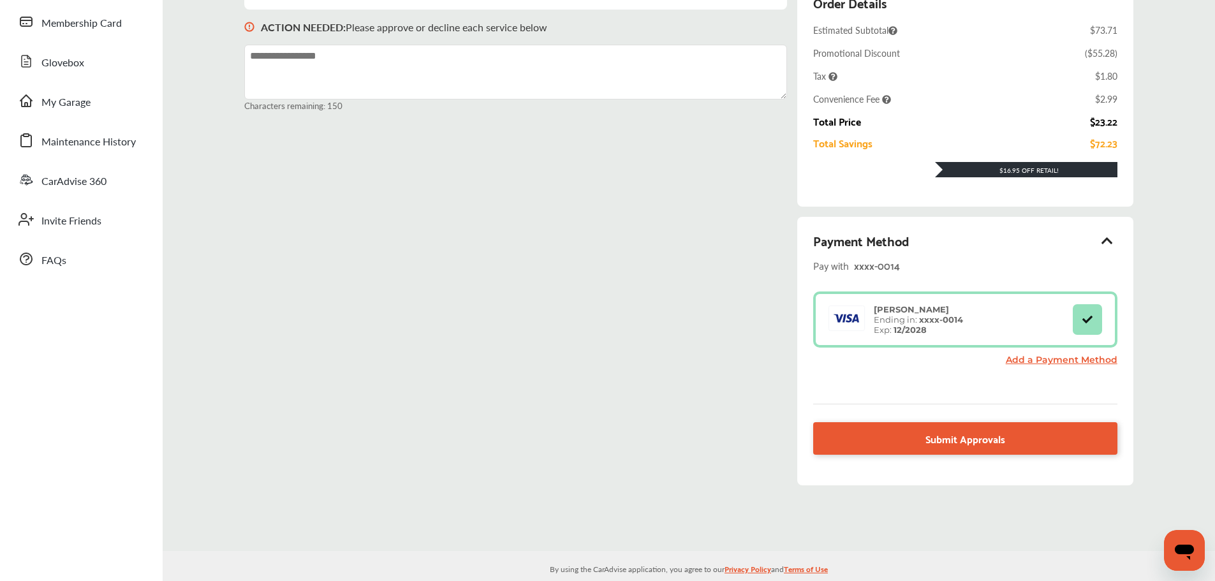
scroll to position [176, 0]
